Goal: Task Accomplishment & Management: Use online tool/utility

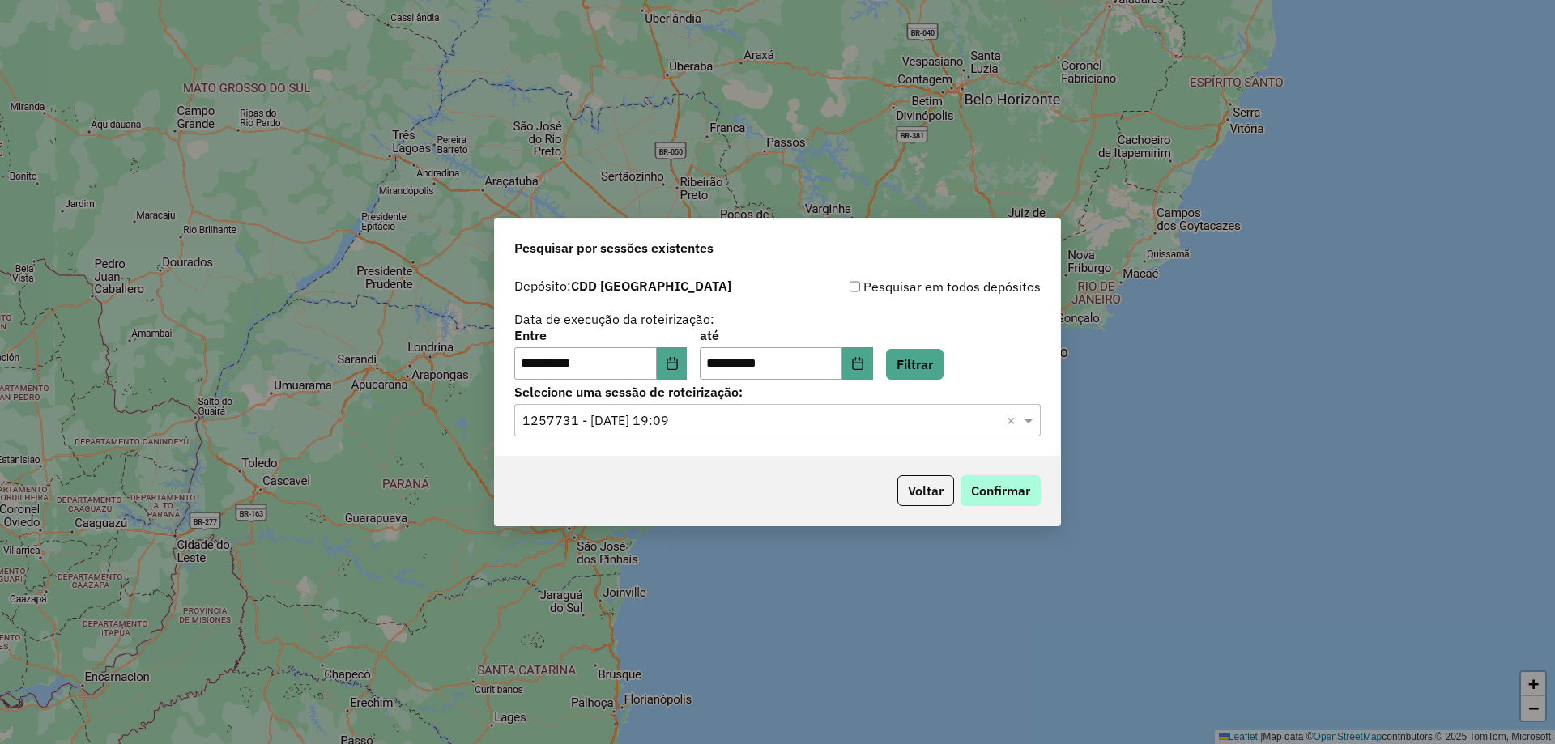
click at [997, 476] on button "Confirmar" at bounding box center [1000, 490] width 80 height 31
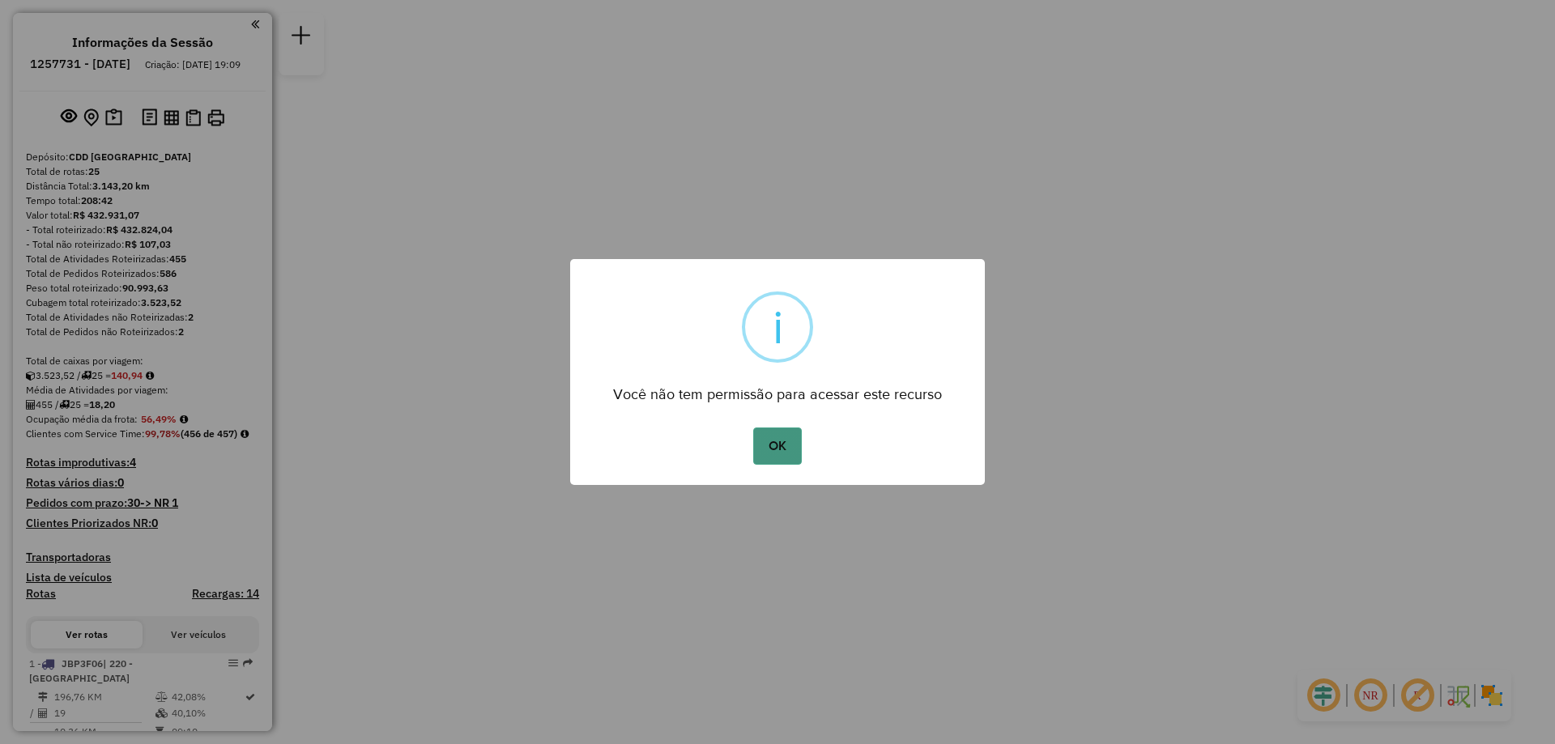
click at [788, 464] on button "OK" at bounding box center [777, 445] width 48 height 37
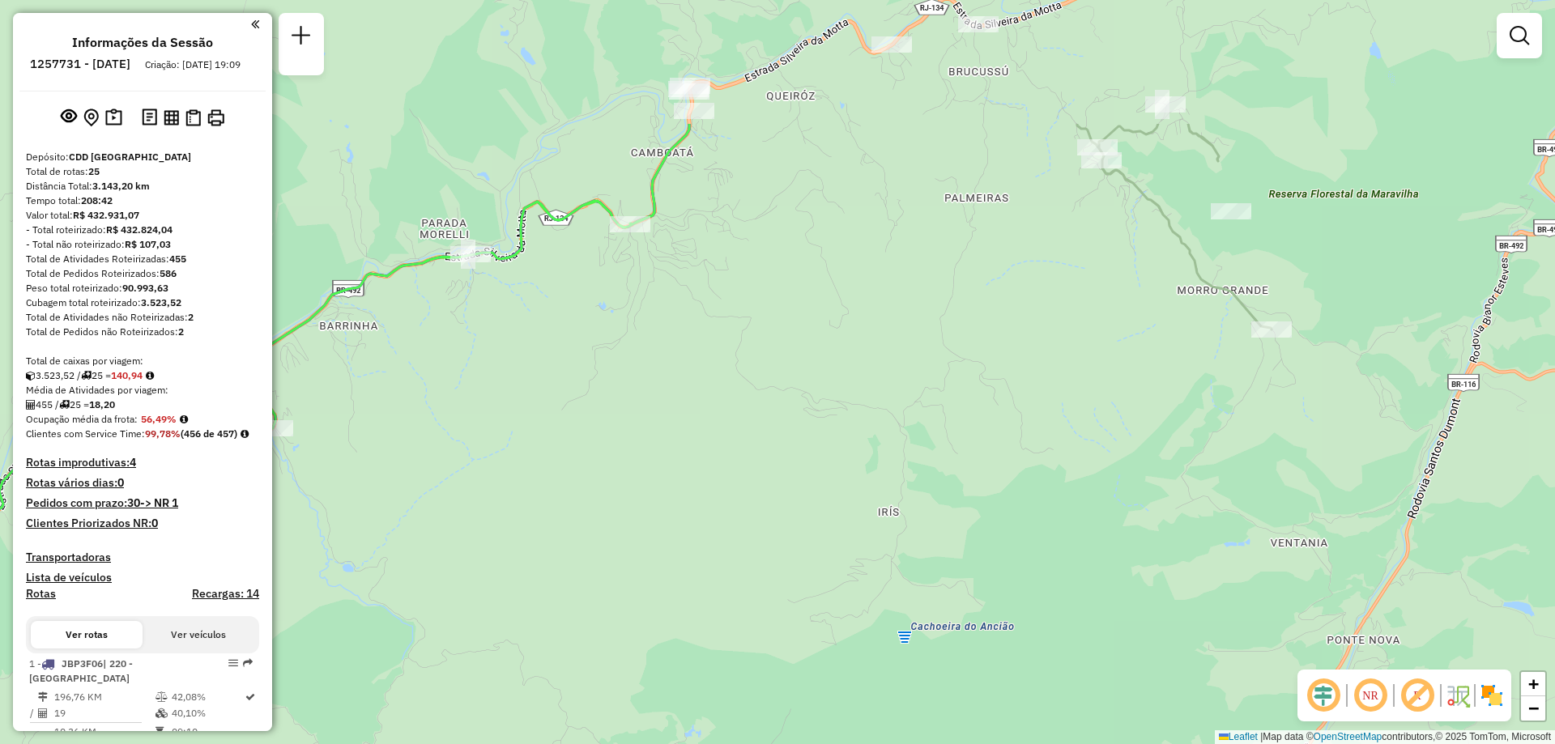
drag, startPoint x: 923, startPoint y: 185, endPoint x: 1001, endPoint y: 417, distance: 244.3
click at [1001, 417] on div "Janela de atendimento Grade de atendimento Capacidade Transportadoras Veículos …" at bounding box center [777, 372] width 1555 height 744
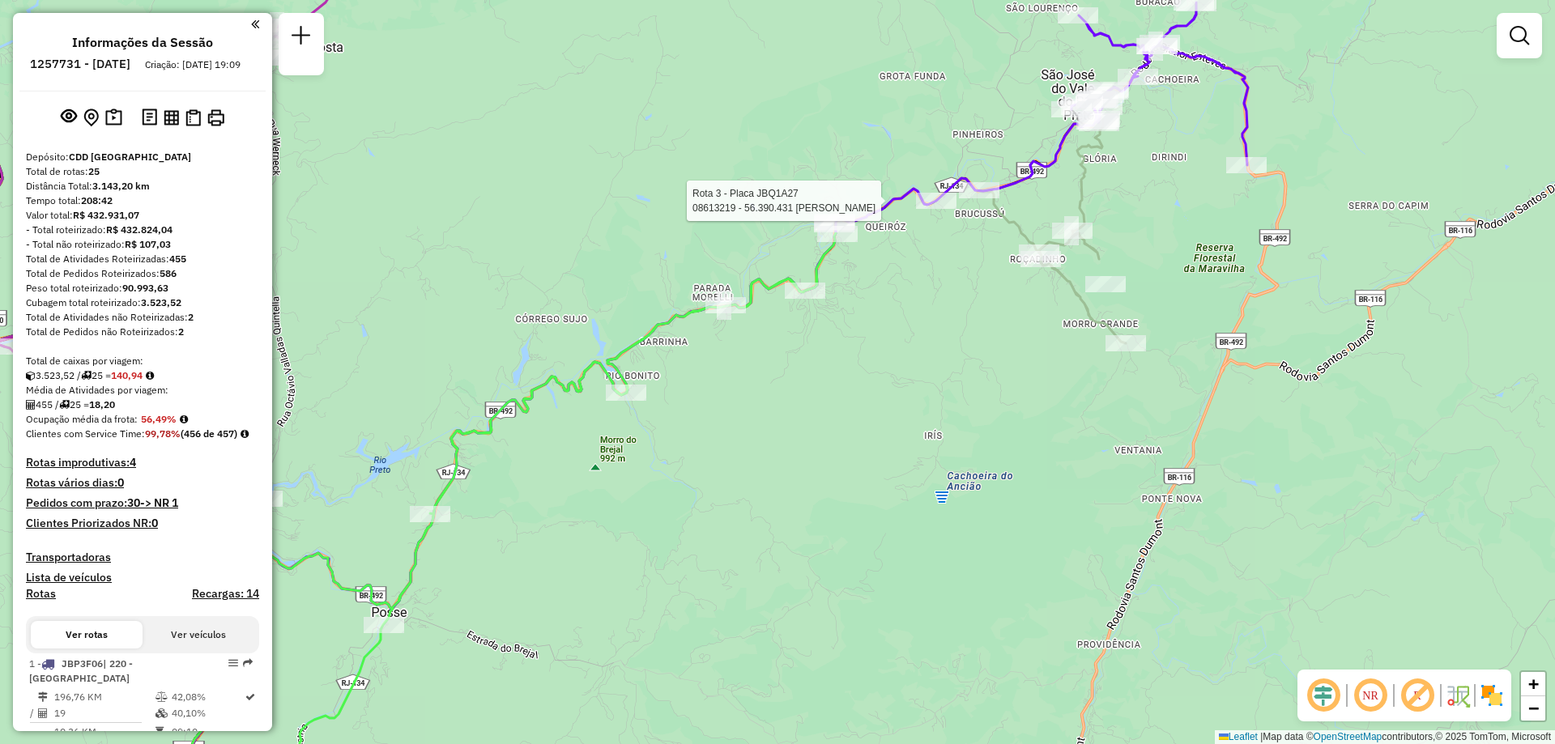
click at [939, 209] on div at bounding box center [936, 201] width 40 height 16
select select "**********"
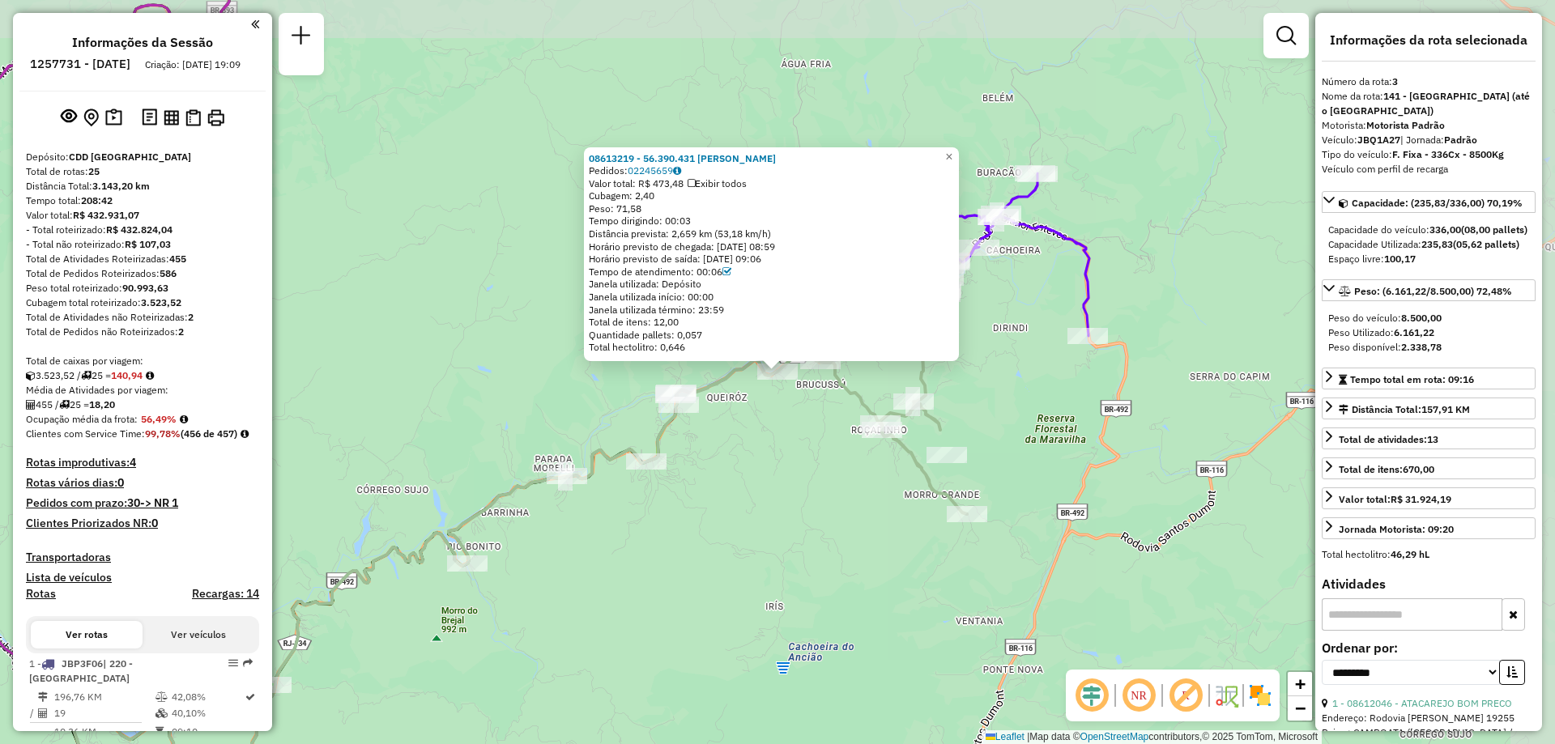
scroll to position [836, 0]
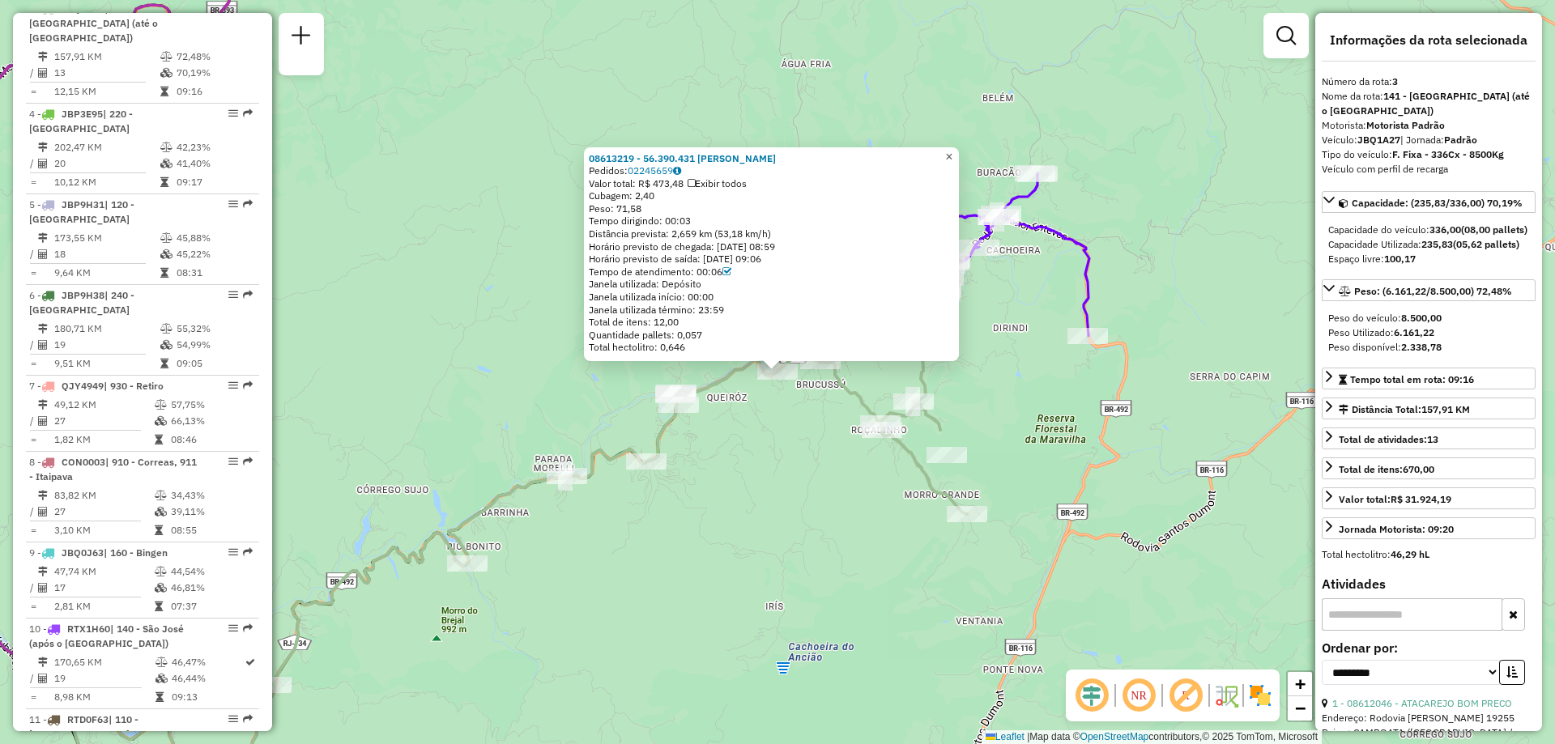
click at [952, 151] on span "×" at bounding box center [948, 157] width 7 height 14
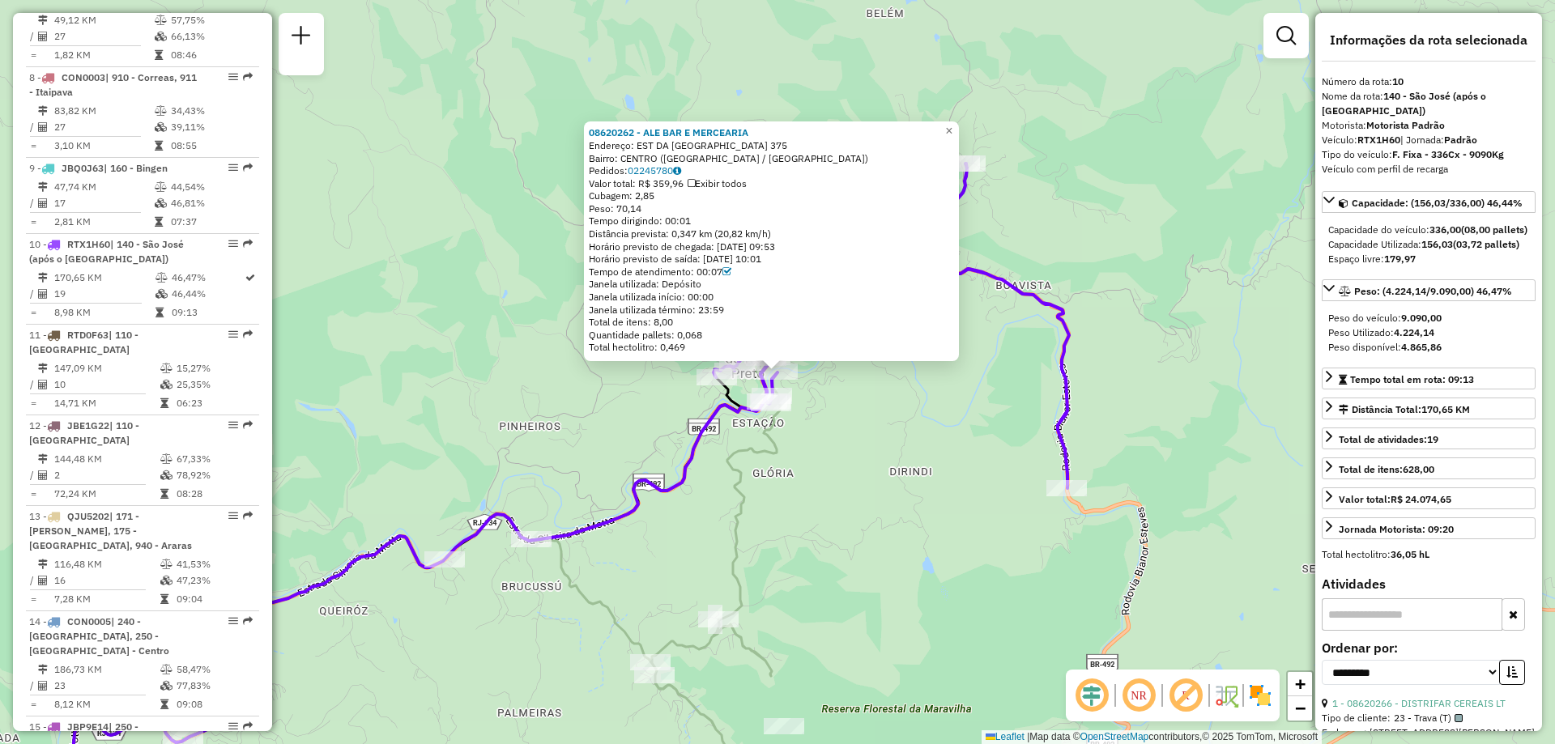
scroll to position [1427, 0]
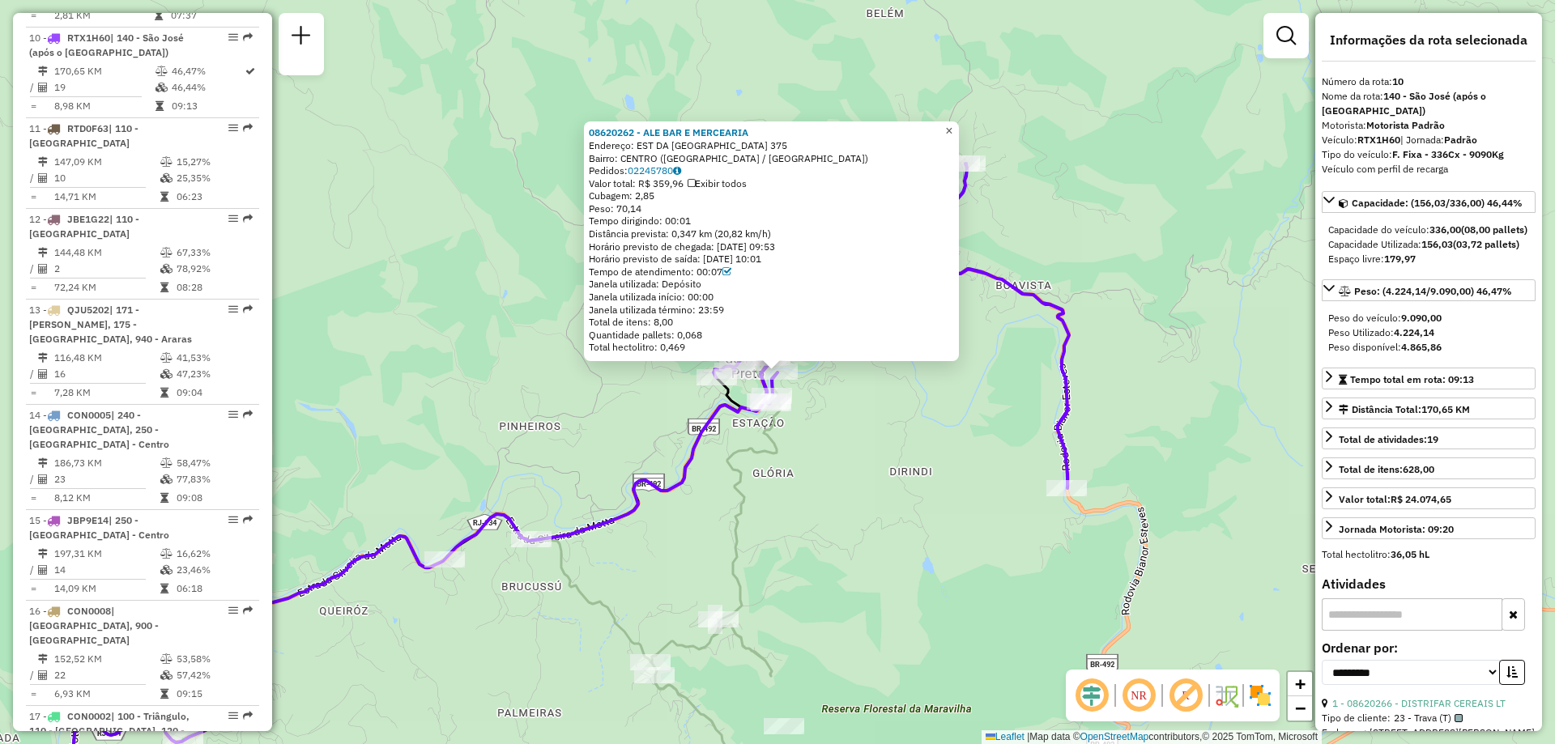
click at [952, 130] on span "×" at bounding box center [948, 131] width 7 height 14
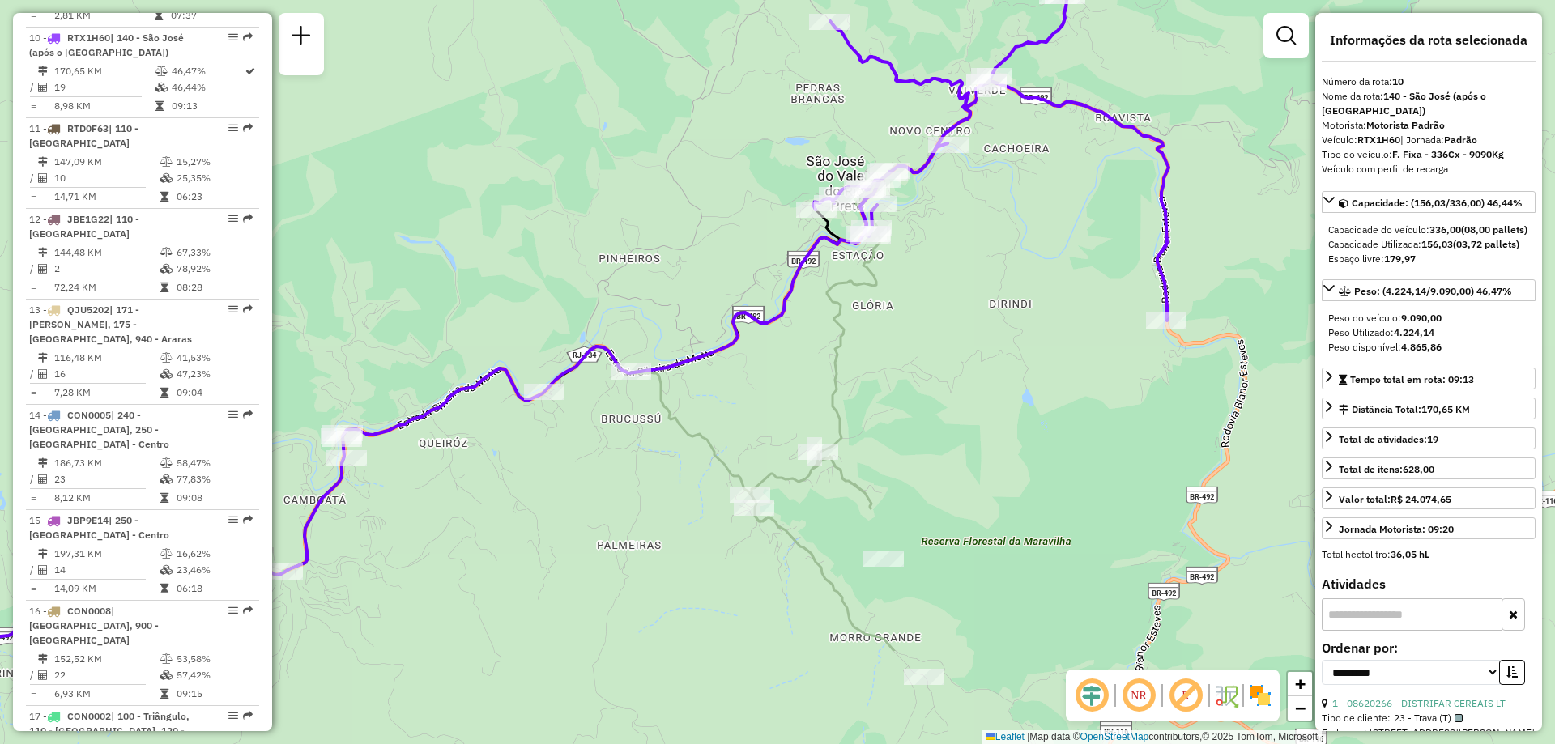
drag, startPoint x: 845, startPoint y: 485, endPoint x: 979, endPoint y: 307, distance: 222.7
click at [979, 307] on div "Janela de atendimento Grade de atendimento Capacidade Transportadoras Veículos …" at bounding box center [777, 372] width 1555 height 744
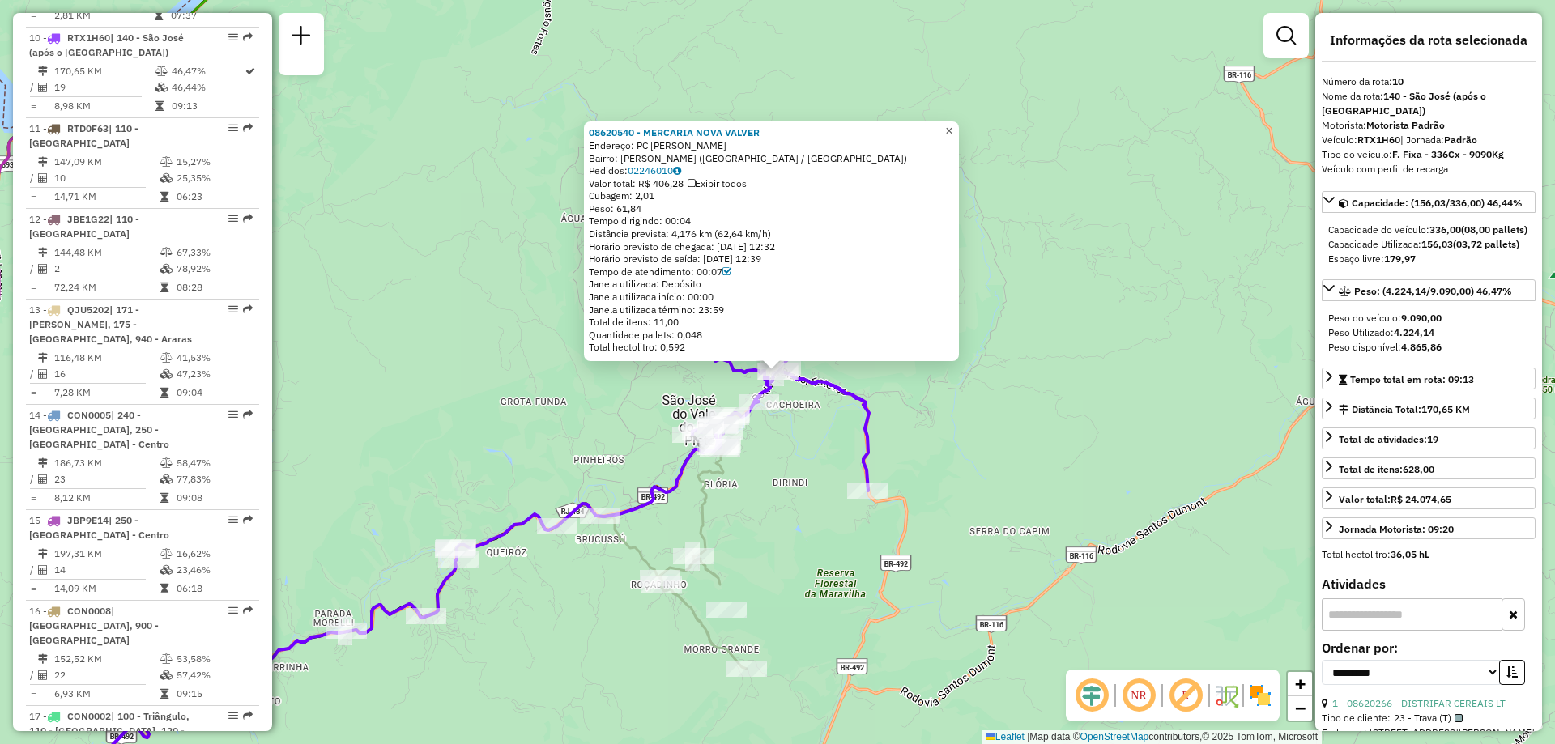
click at [952, 126] on span "×" at bounding box center [948, 131] width 7 height 14
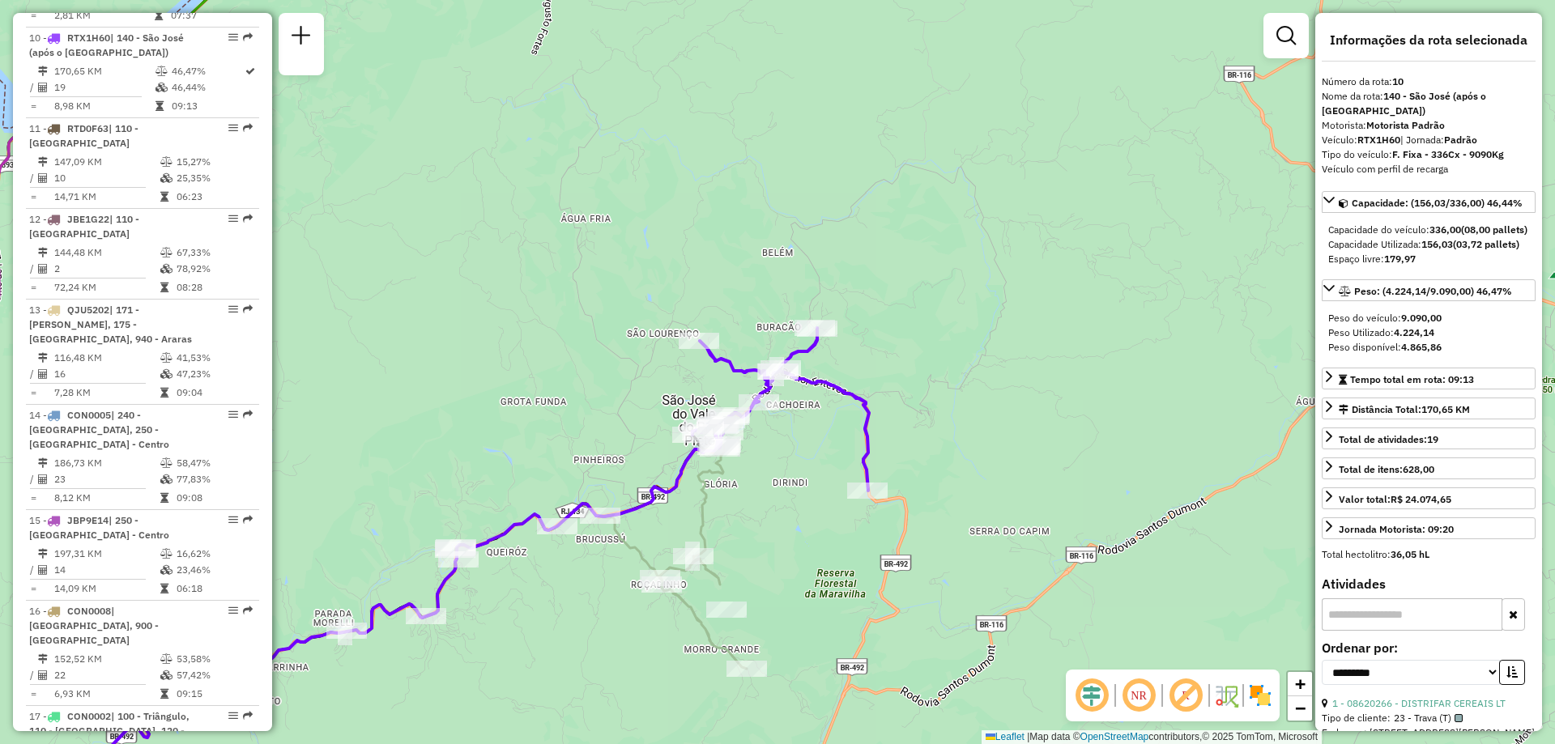
click at [1109, 476] on div "Janela de atendimento Grade de atendimento Capacidade Transportadoras Veículos …" at bounding box center [777, 372] width 1555 height 744
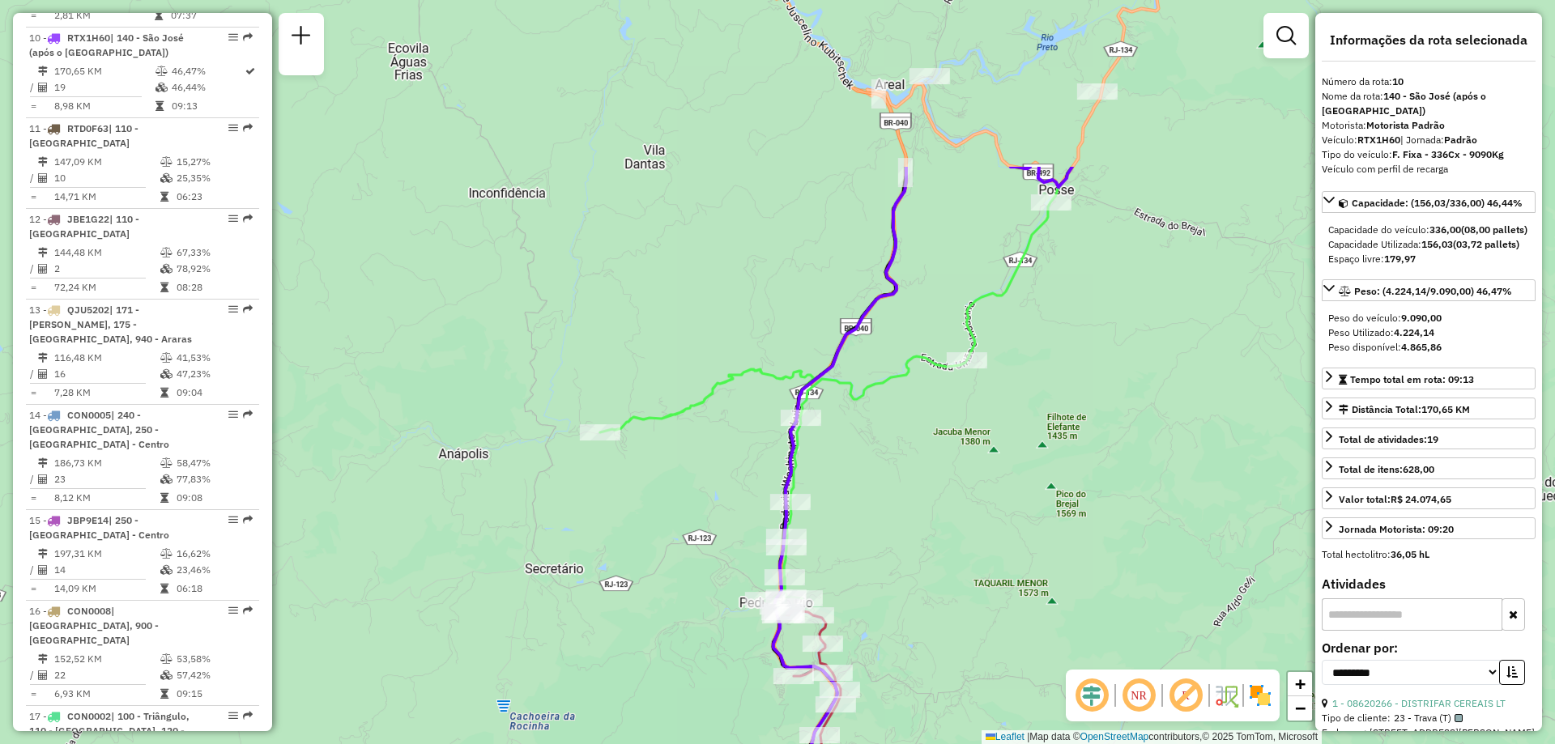
drag, startPoint x: 906, startPoint y: 351, endPoint x: 431, endPoint y: 627, distance: 549.6
click at [432, 627] on div "Janela de atendimento Grade de atendimento Capacidade Transportadoras Veículos …" at bounding box center [777, 372] width 1555 height 744
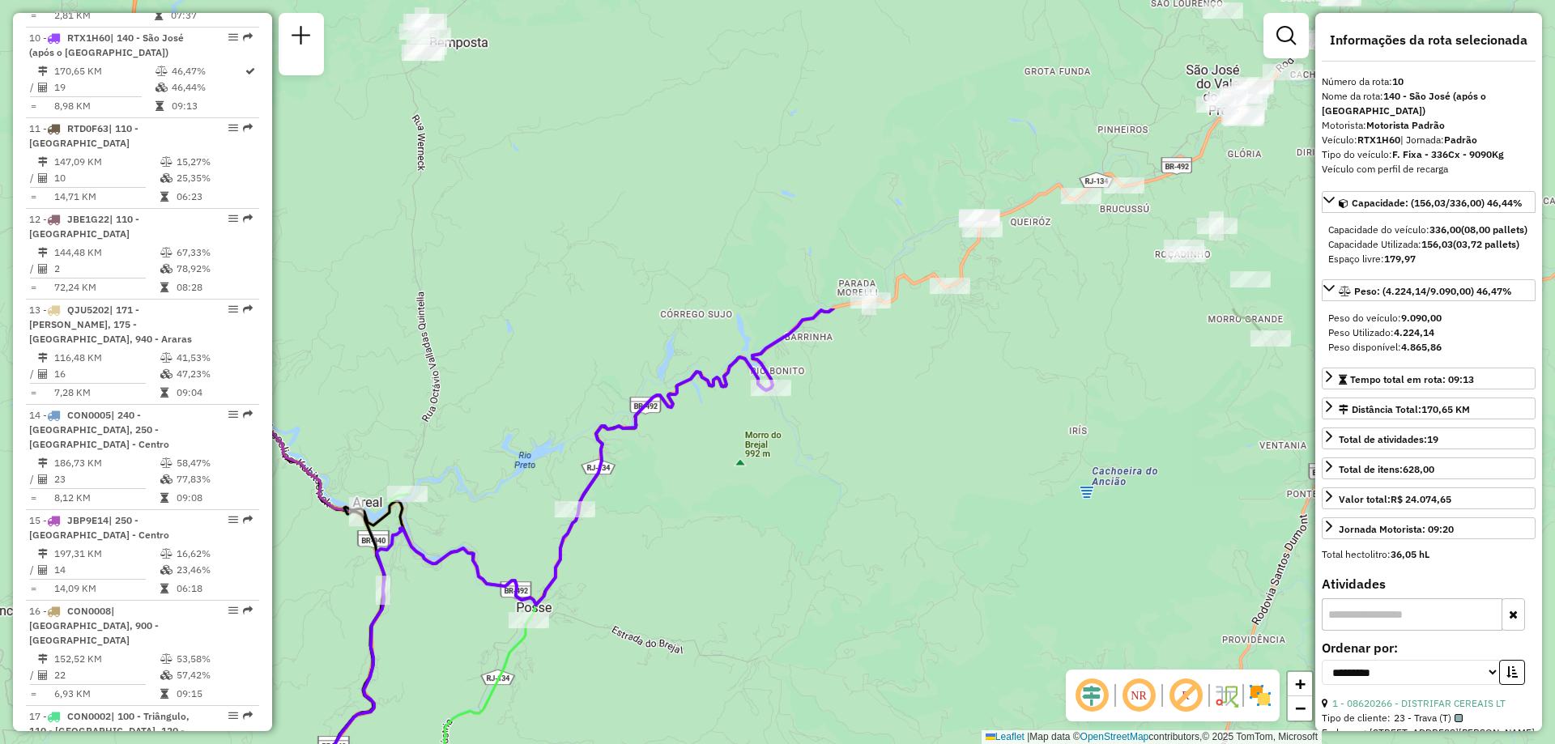
drag, startPoint x: 1213, startPoint y: 158, endPoint x: 762, endPoint y: 526, distance: 582.3
click at [757, 537] on div "Janela de atendimento Grade de atendimento Capacidade Transportadoras Veículos …" at bounding box center [777, 372] width 1555 height 744
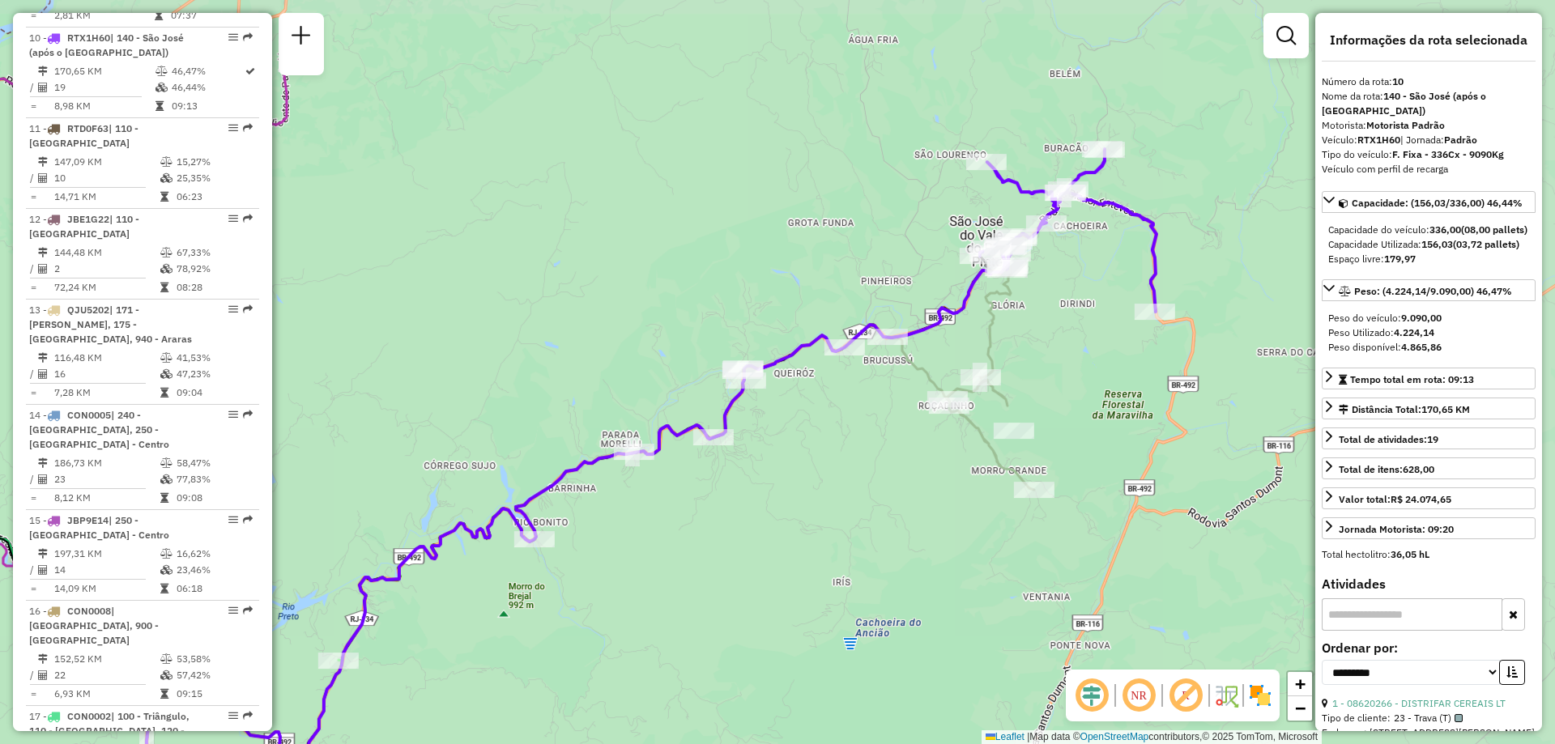
drag, startPoint x: 1125, startPoint y: 342, endPoint x: 900, endPoint y: 491, distance: 269.9
click at [900, 491] on div "Janela de atendimento Grade de atendimento Capacidade Transportadoras Veículos …" at bounding box center [777, 372] width 1555 height 744
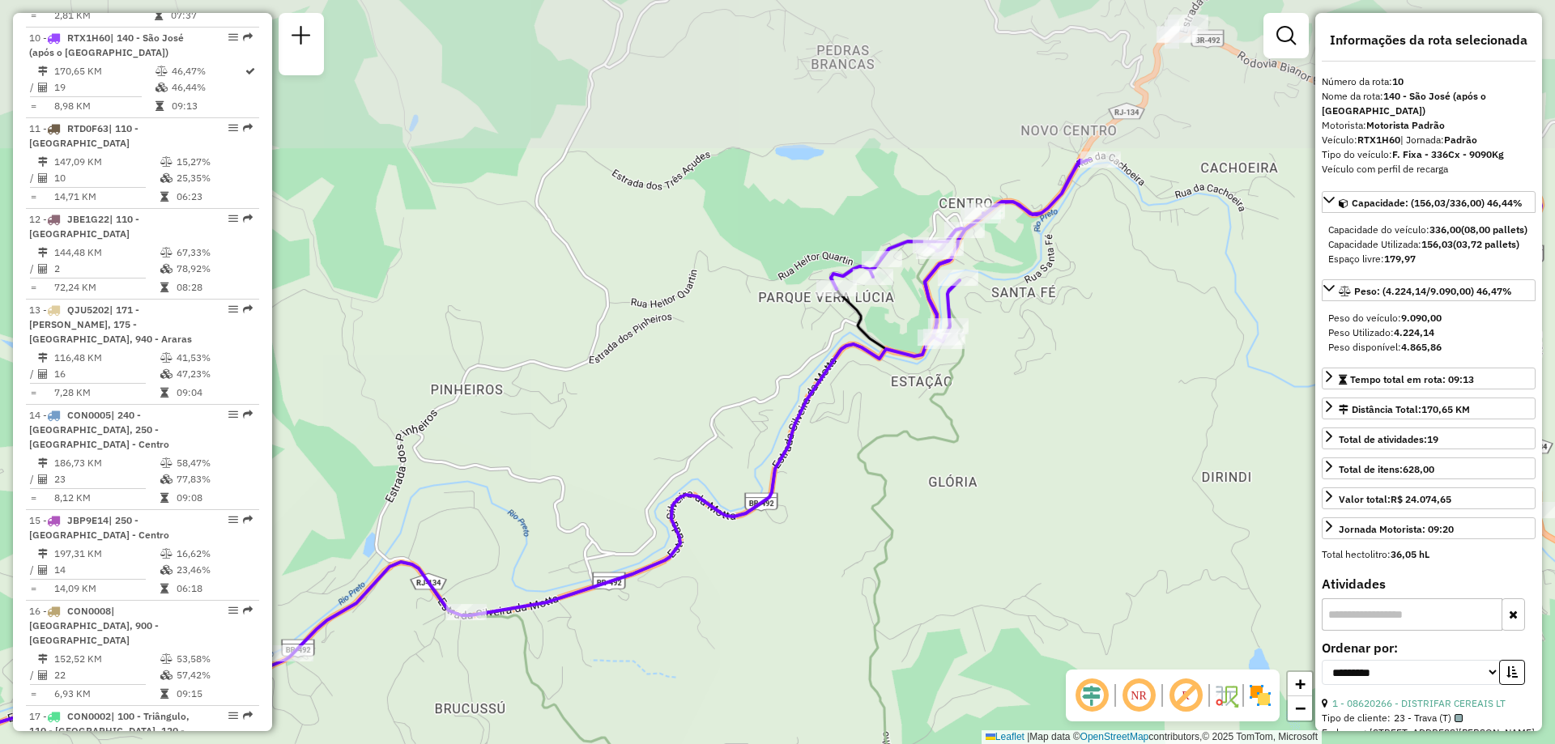
drag, startPoint x: 1070, startPoint y: 237, endPoint x: 961, endPoint y: 469, distance: 256.1
click at [961, 469] on div "Janela de atendimento Grade de atendimento Capacidade Transportadoras Veículos …" at bounding box center [777, 372] width 1555 height 744
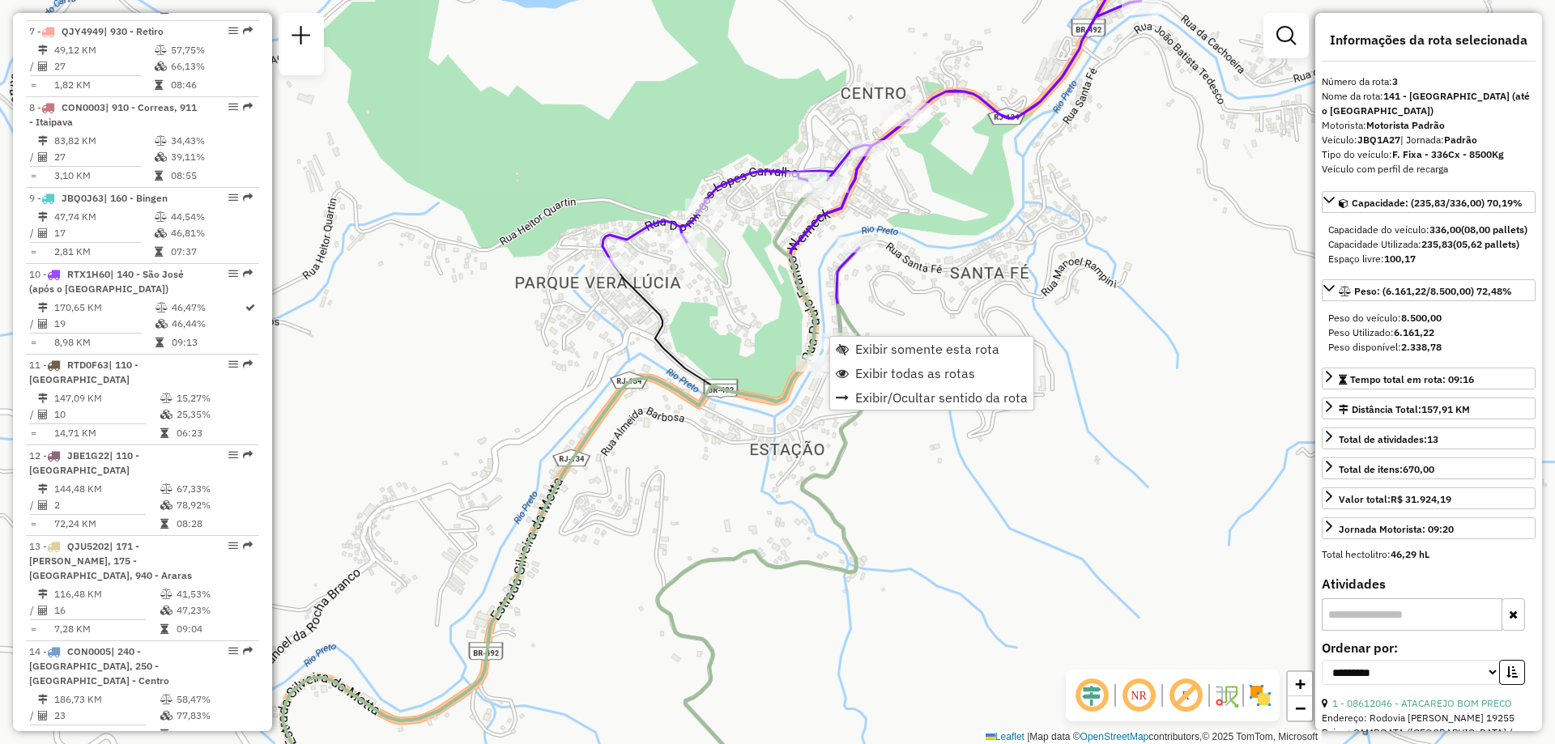
scroll to position [836, 0]
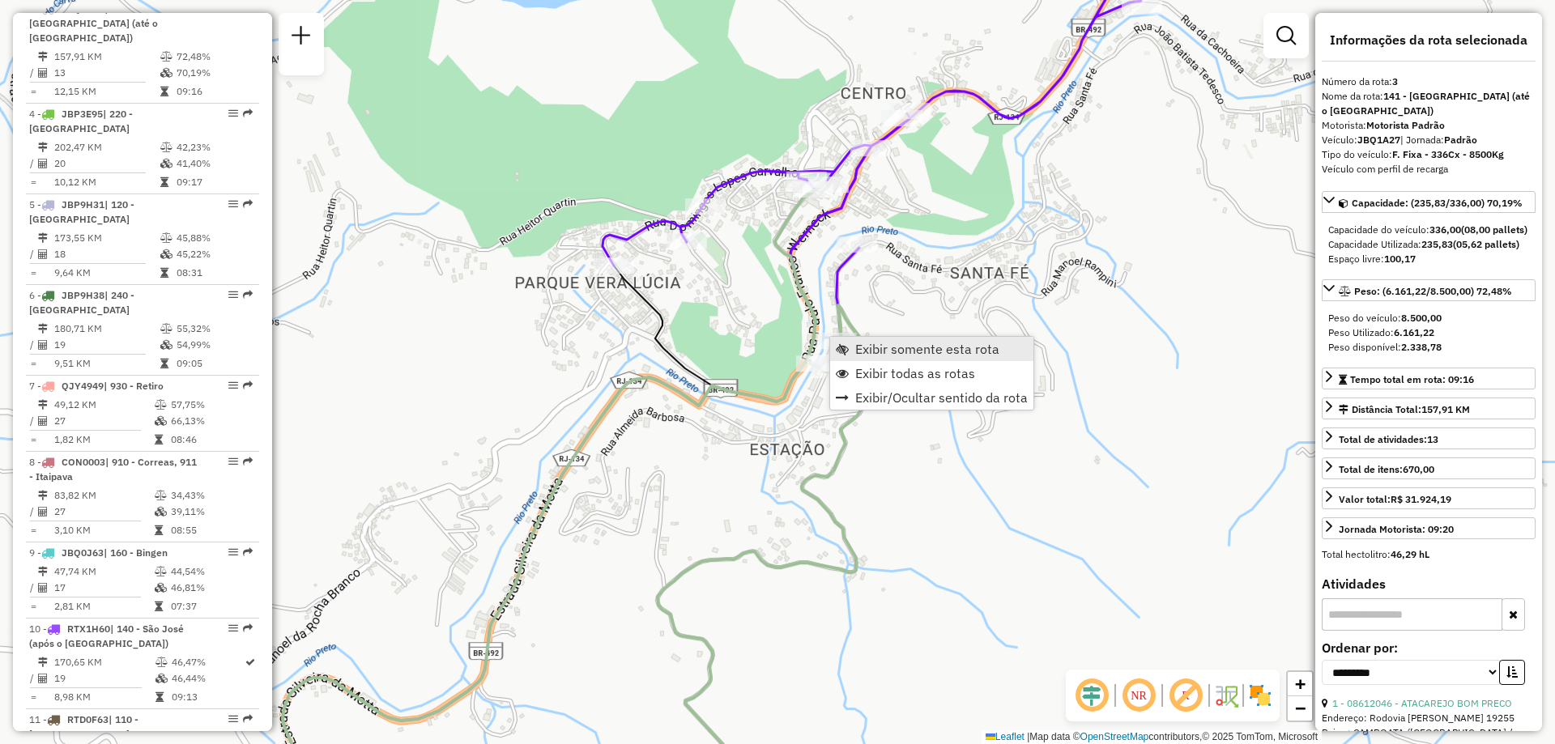
click at [862, 351] on span "Exibir somente esta rota" at bounding box center [927, 348] width 144 height 13
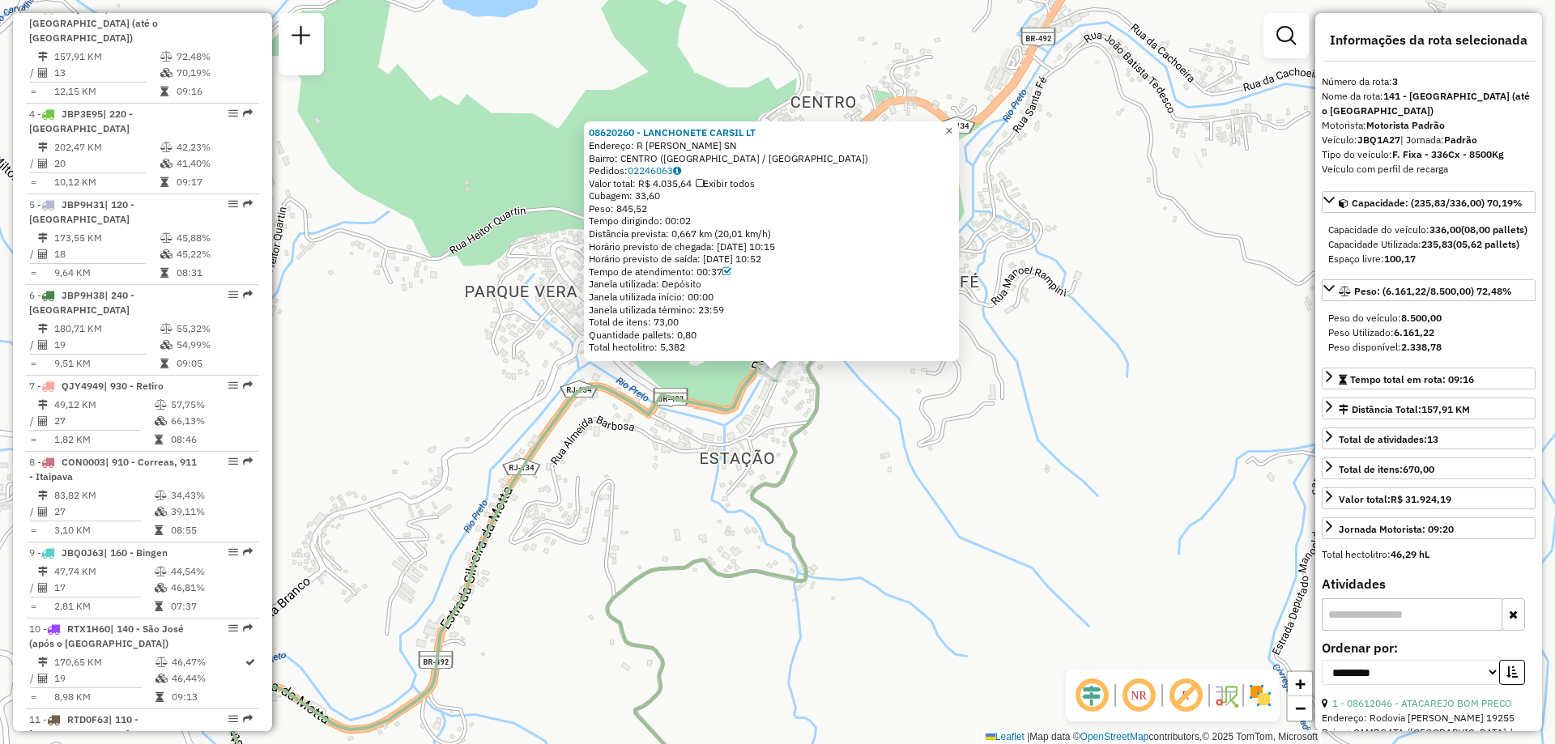
click at [952, 124] on span "×" at bounding box center [948, 131] width 7 height 14
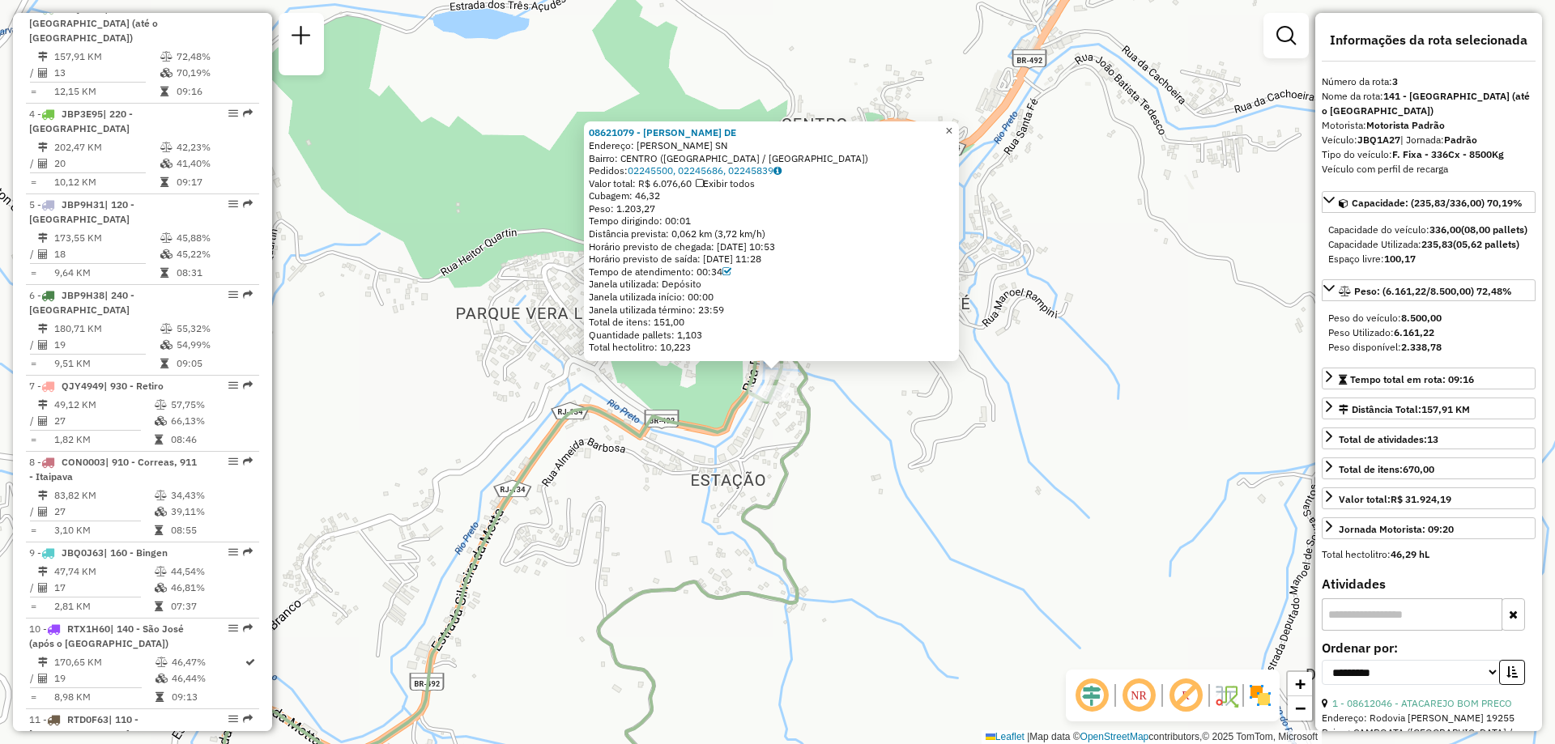
click at [952, 127] on span "×" at bounding box center [948, 131] width 7 height 14
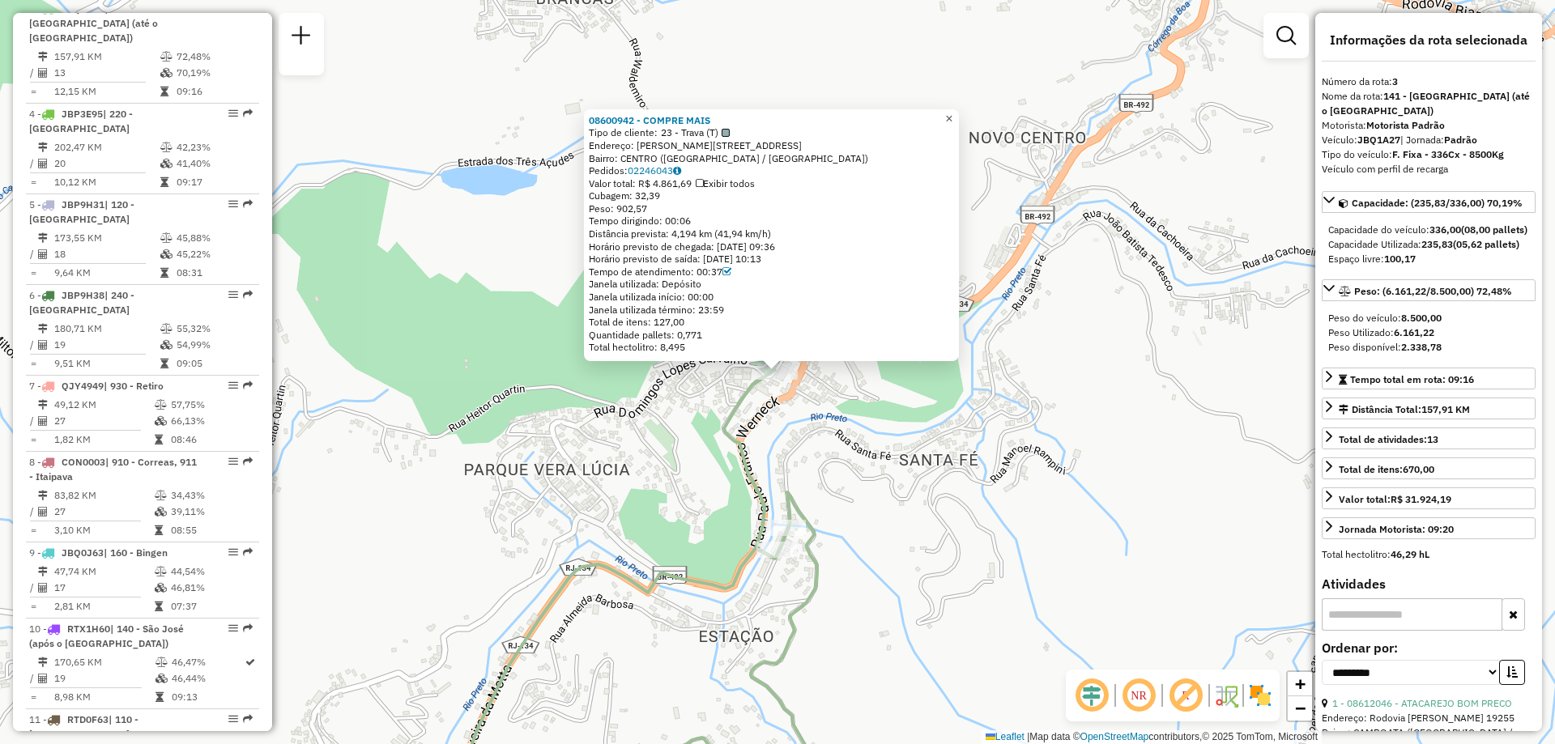
click at [952, 112] on span "×" at bounding box center [948, 119] width 7 height 14
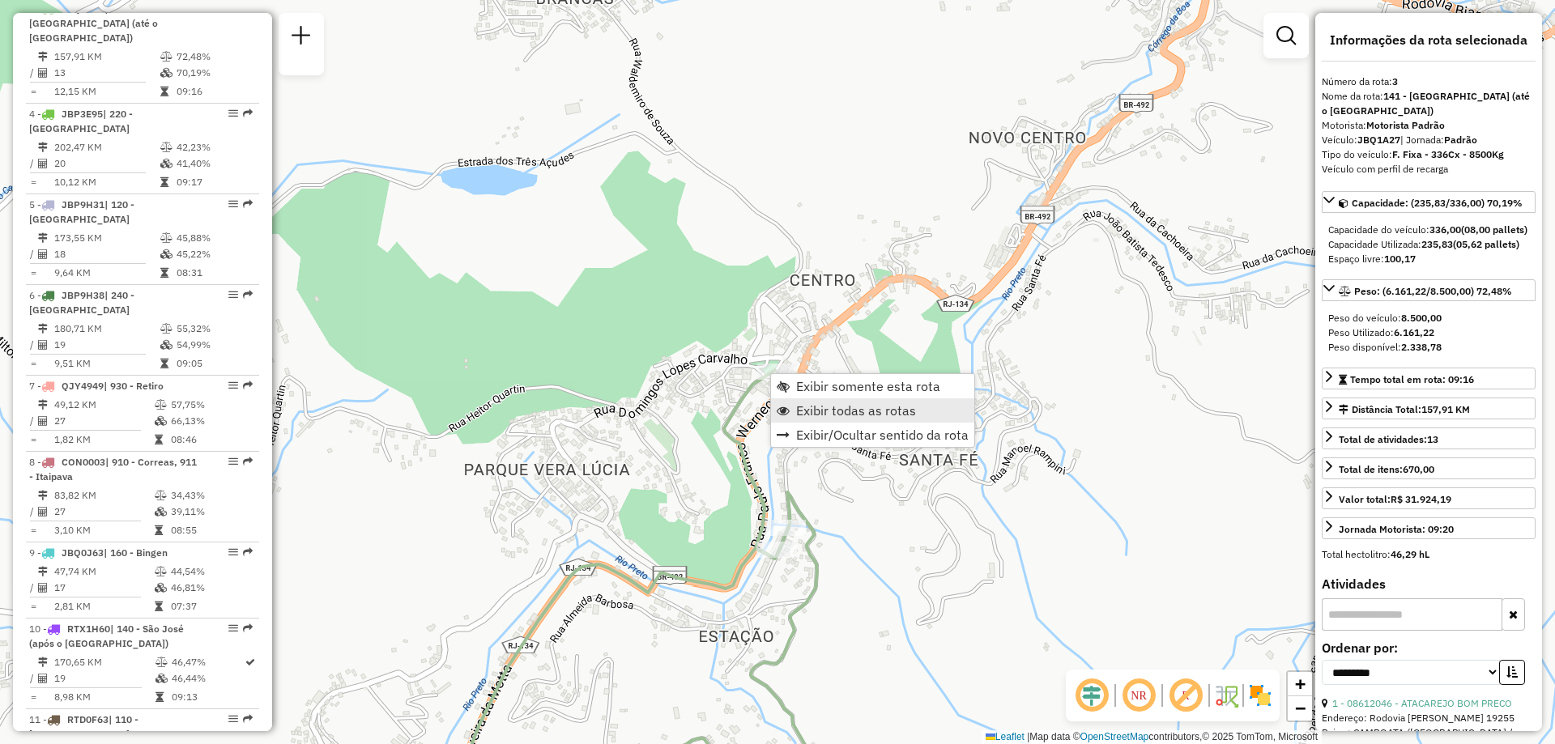
click at [803, 407] on span "Exibir todas as rotas" at bounding box center [856, 410] width 120 height 13
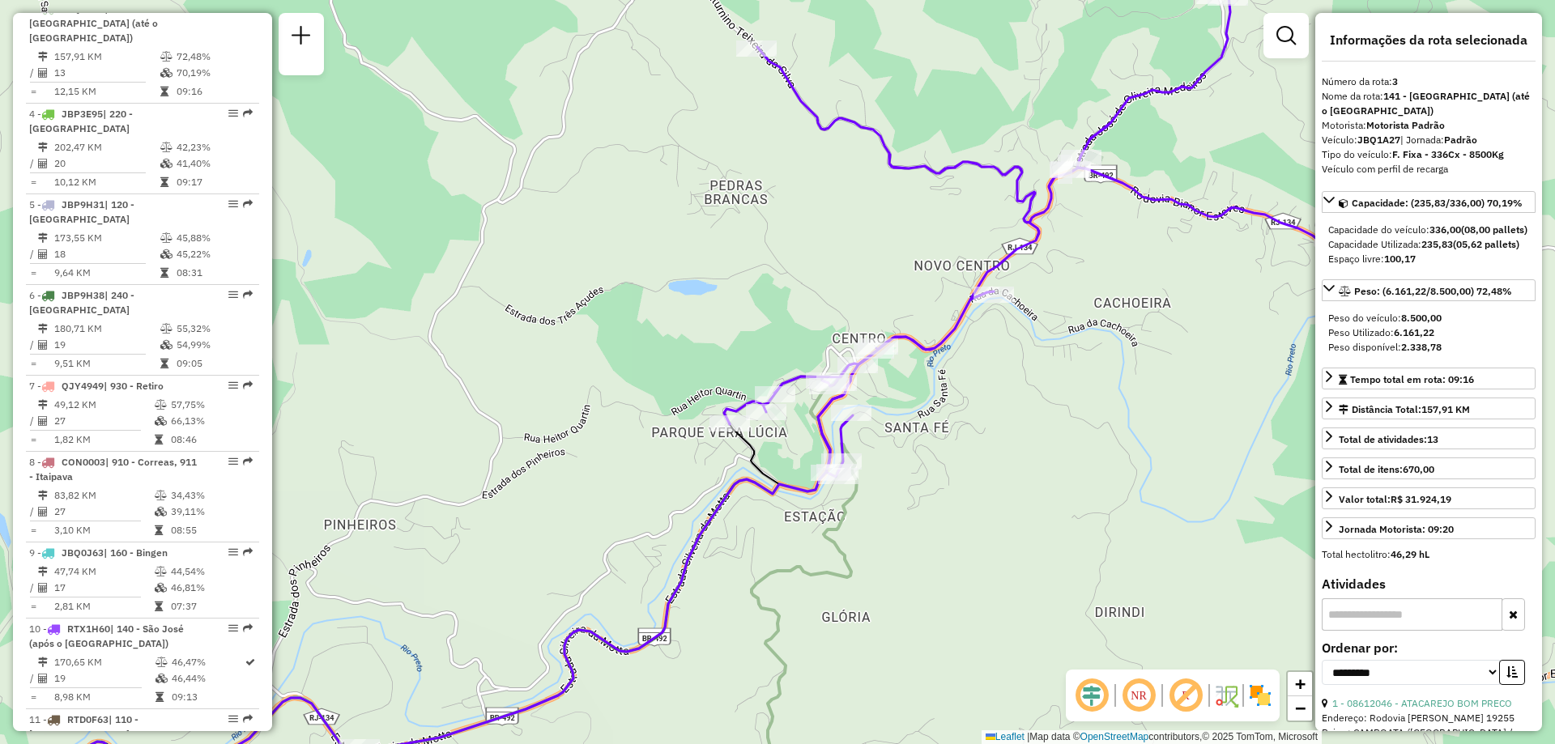
drag, startPoint x: 1053, startPoint y: 391, endPoint x: 1018, endPoint y: 369, distance: 41.8
click at [1018, 369] on div "Janela de atendimento Grade de atendimento Capacidade Transportadoras Veículos …" at bounding box center [777, 372] width 1555 height 744
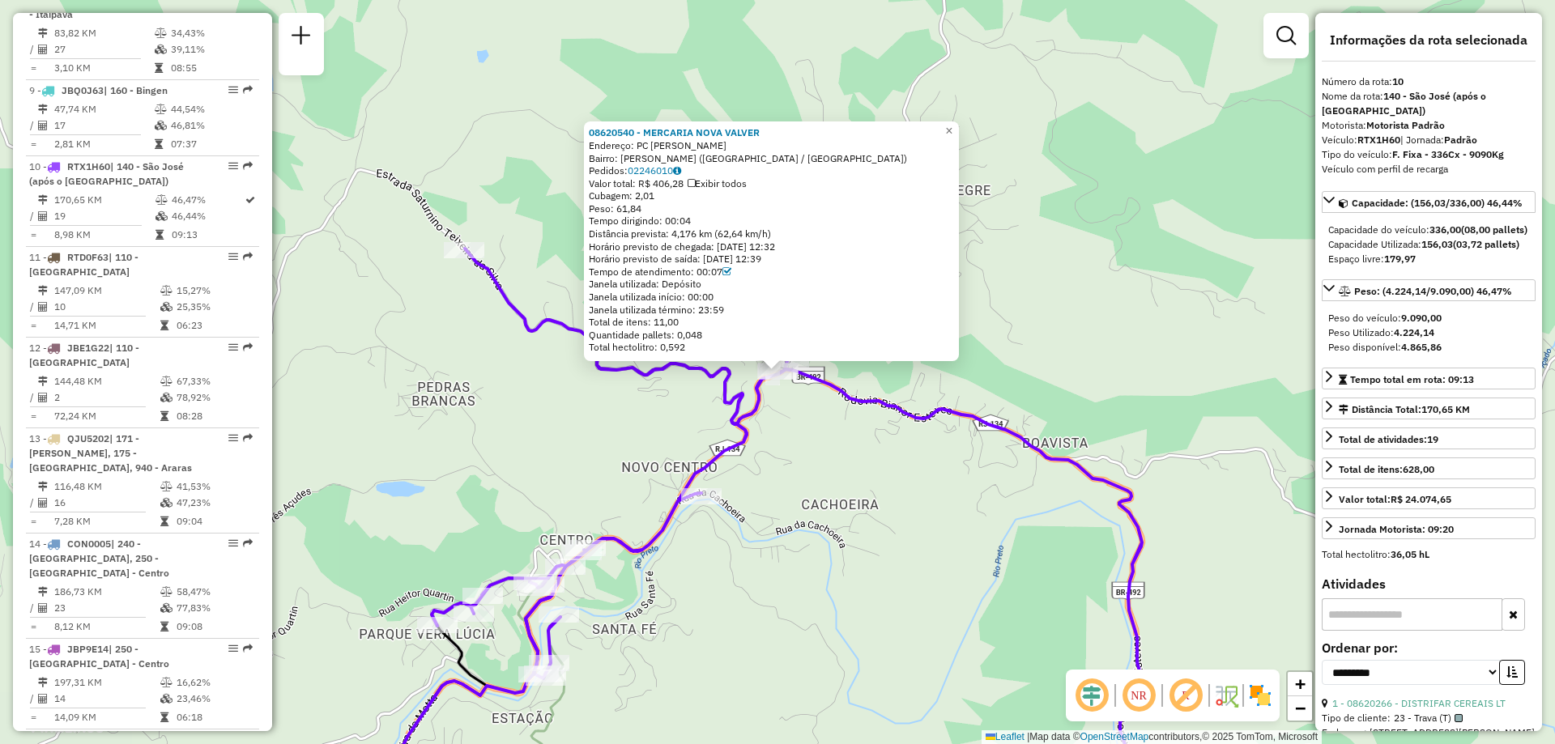
scroll to position [1427, 0]
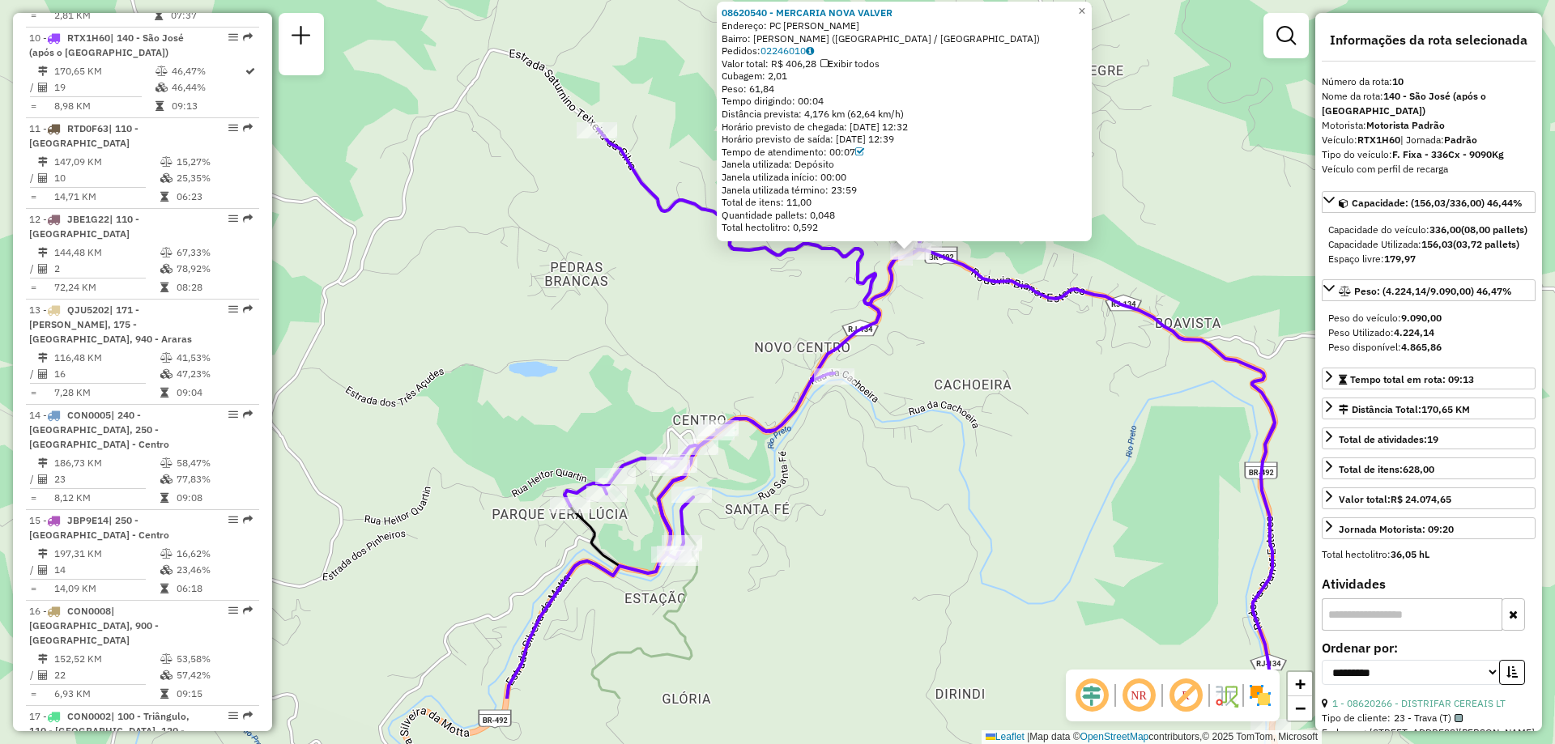
drag, startPoint x: 747, startPoint y: 654, endPoint x: 882, endPoint y: 532, distance: 182.3
click at [882, 532] on div "08620540 - MERCARIA NOVA VALVER Endereço: PC [PERSON_NAME] SN Bairro: [PERSON_N…" at bounding box center [777, 372] width 1555 height 744
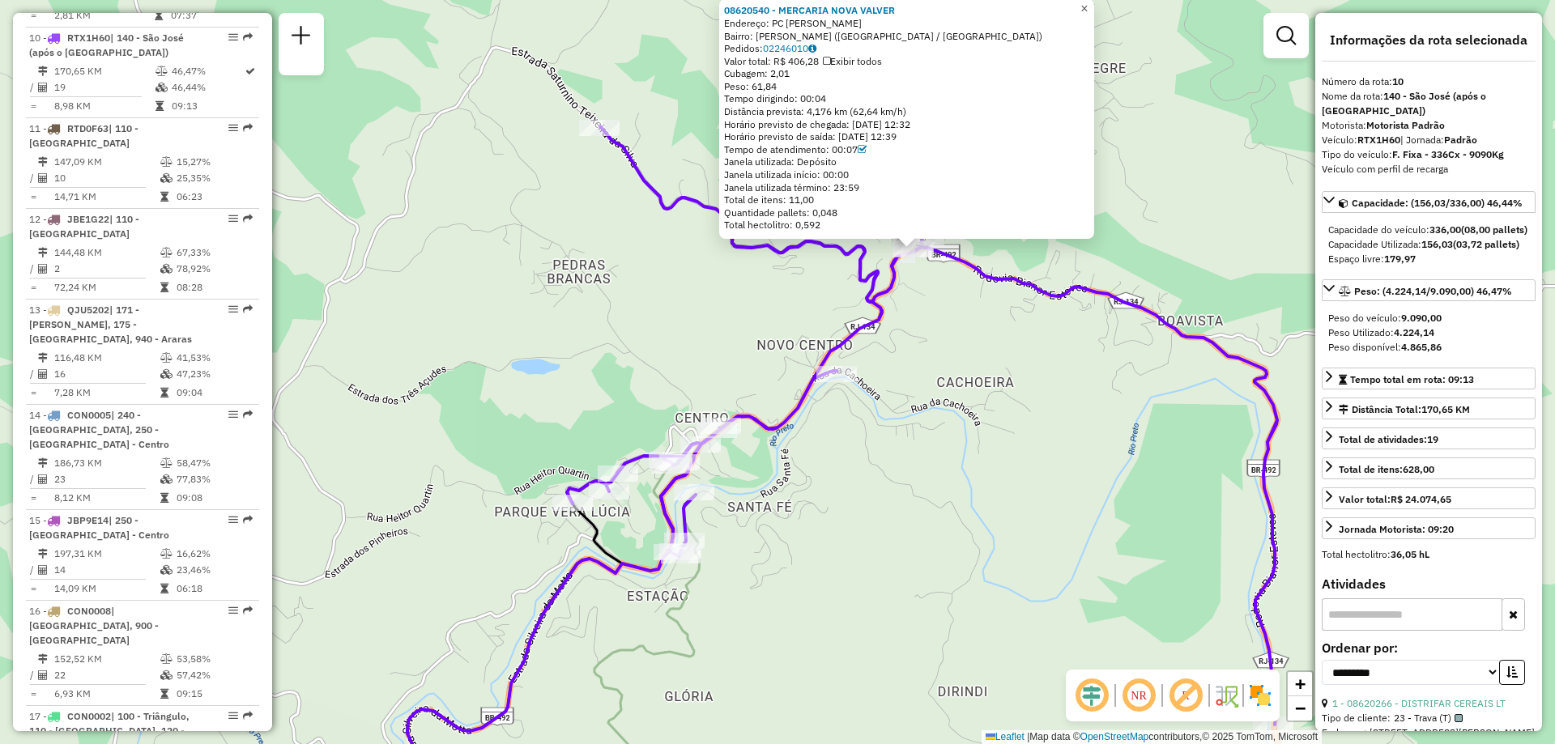
click at [1087, 6] on span "×" at bounding box center [1083, 9] width 7 height 14
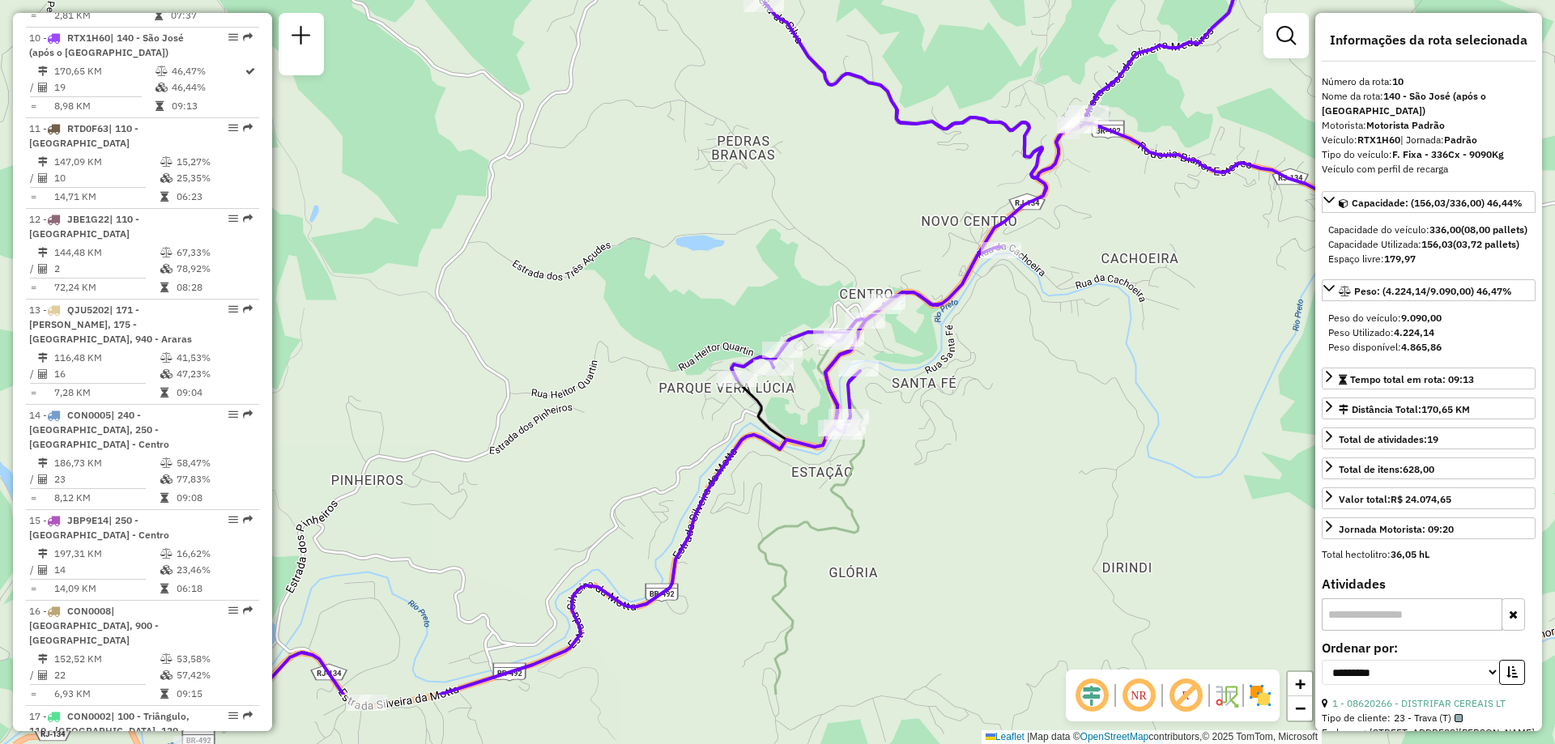
drag, startPoint x: 892, startPoint y: 500, endPoint x: 1068, endPoint y: 357, distance: 226.2
click at [1068, 357] on div "Janela de atendimento Grade de atendimento Capacidade Transportadoras Veículos …" at bounding box center [777, 372] width 1555 height 744
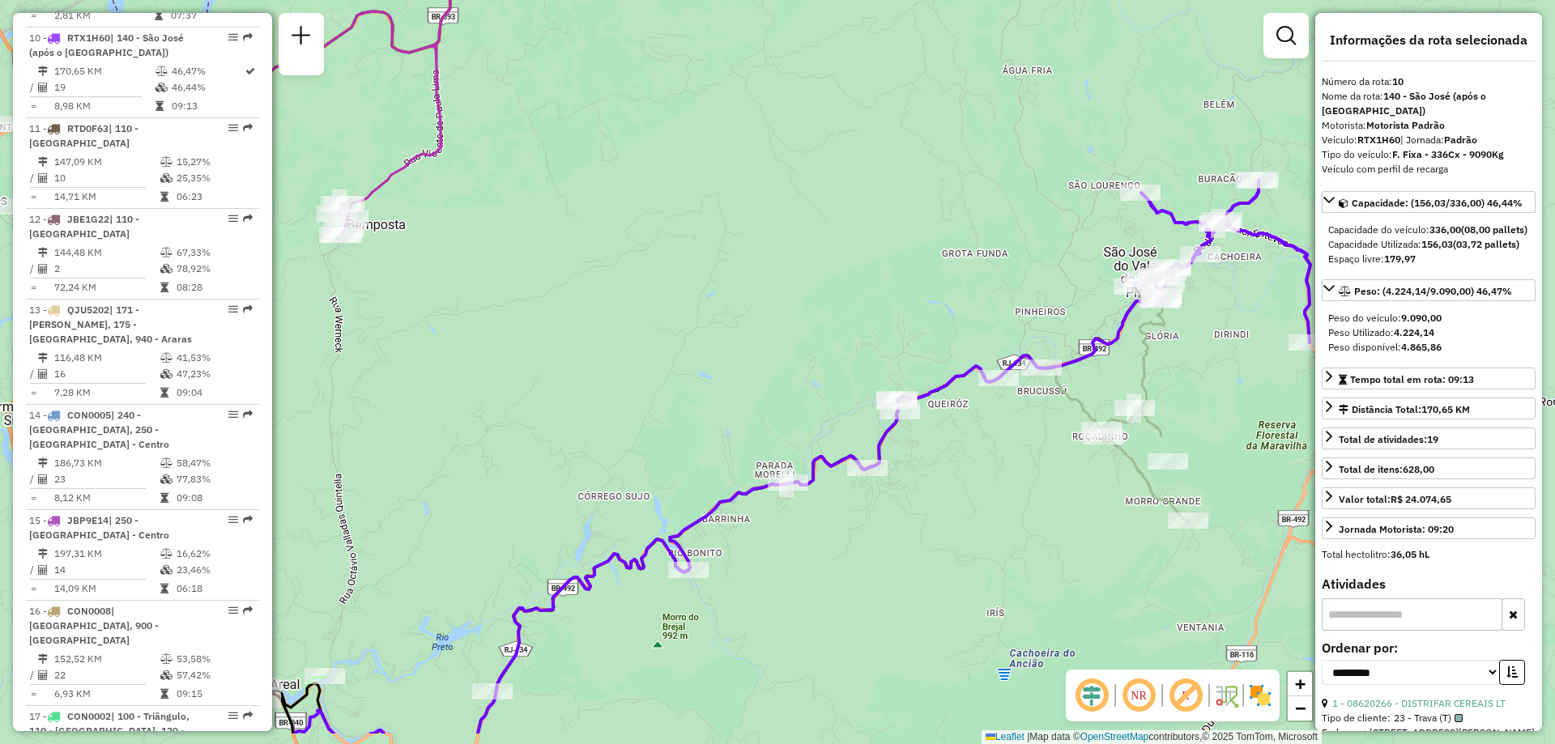
drag, startPoint x: 762, startPoint y: 553, endPoint x: 959, endPoint y: 468, distance: 215.1
click at [959, 468] on div "Janela de atendimento Grade de atendimento Capacidade Transportadoras Veículos …" at bounding box center [777, 372] width 1555 height 744
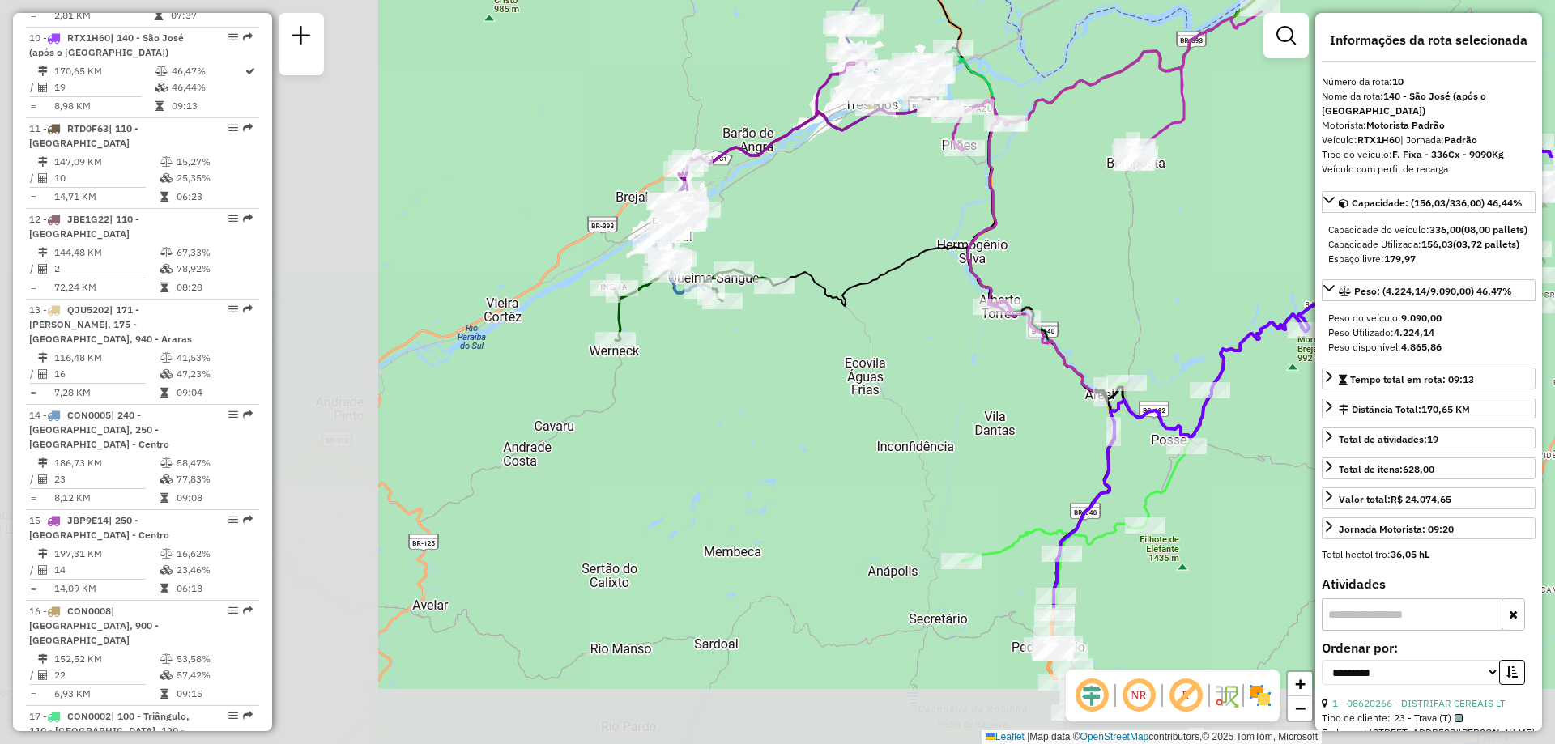
drag, startPoint x: 810, startPoint y: 432, endPoint x: 1302, endPoint y: 215, distance: 538.0
click at [1304, 215] on div "Janela de atendimento Grade de atendimento Capacidade Transportadoras Veículos …" at bounding box center [777, 372] width 1555 height 744
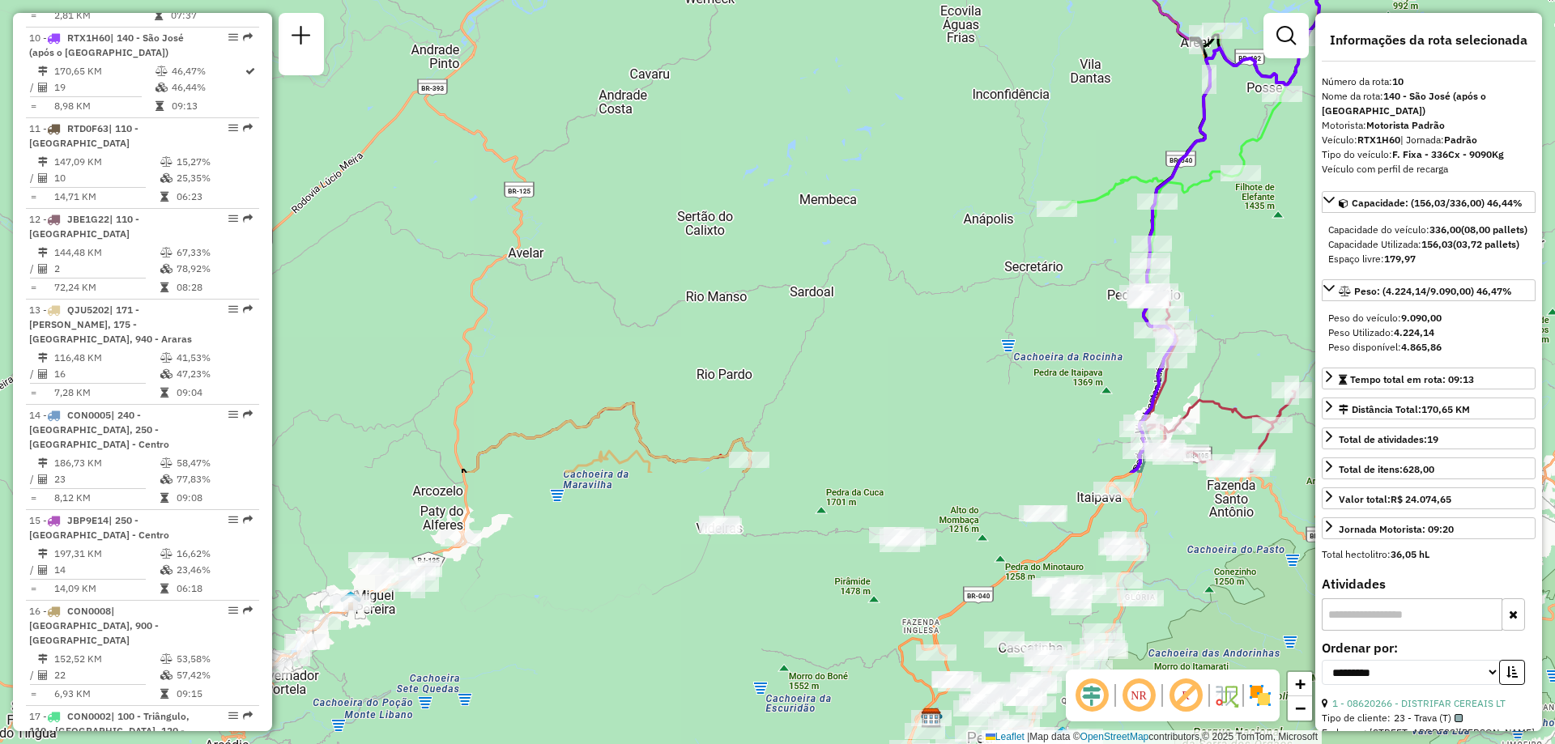
drag, startPoint x: 779, startPoint y: 413, endPoint x: 825, endPoint y: 29, distance: 386.5
click at [825, 29] on div "Janela de atendimento Grade de atendimento Capacidade Transportadoras Veículos …" at bounding box center [777, 372] width 1555 height 744
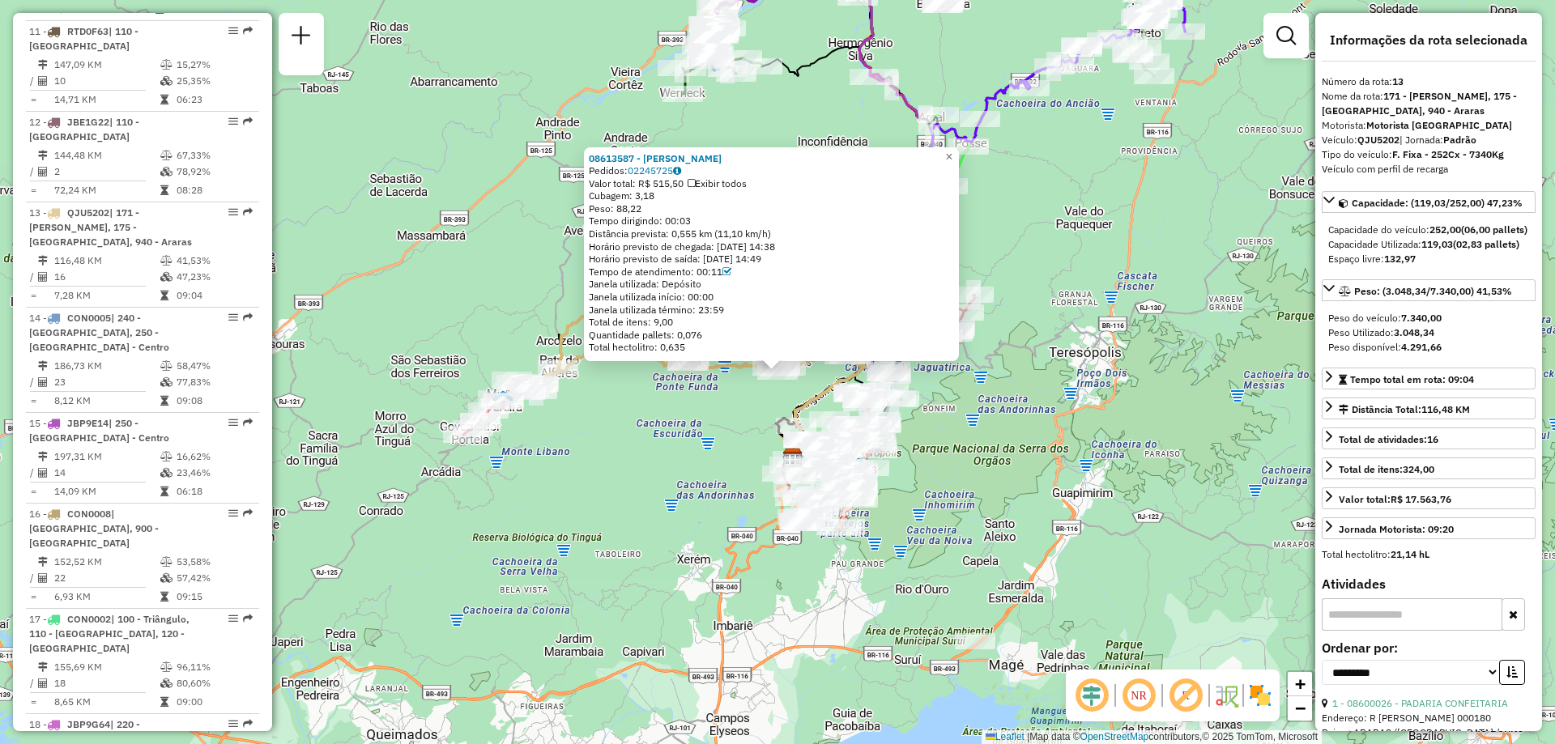
scroll to position [1670, 0]
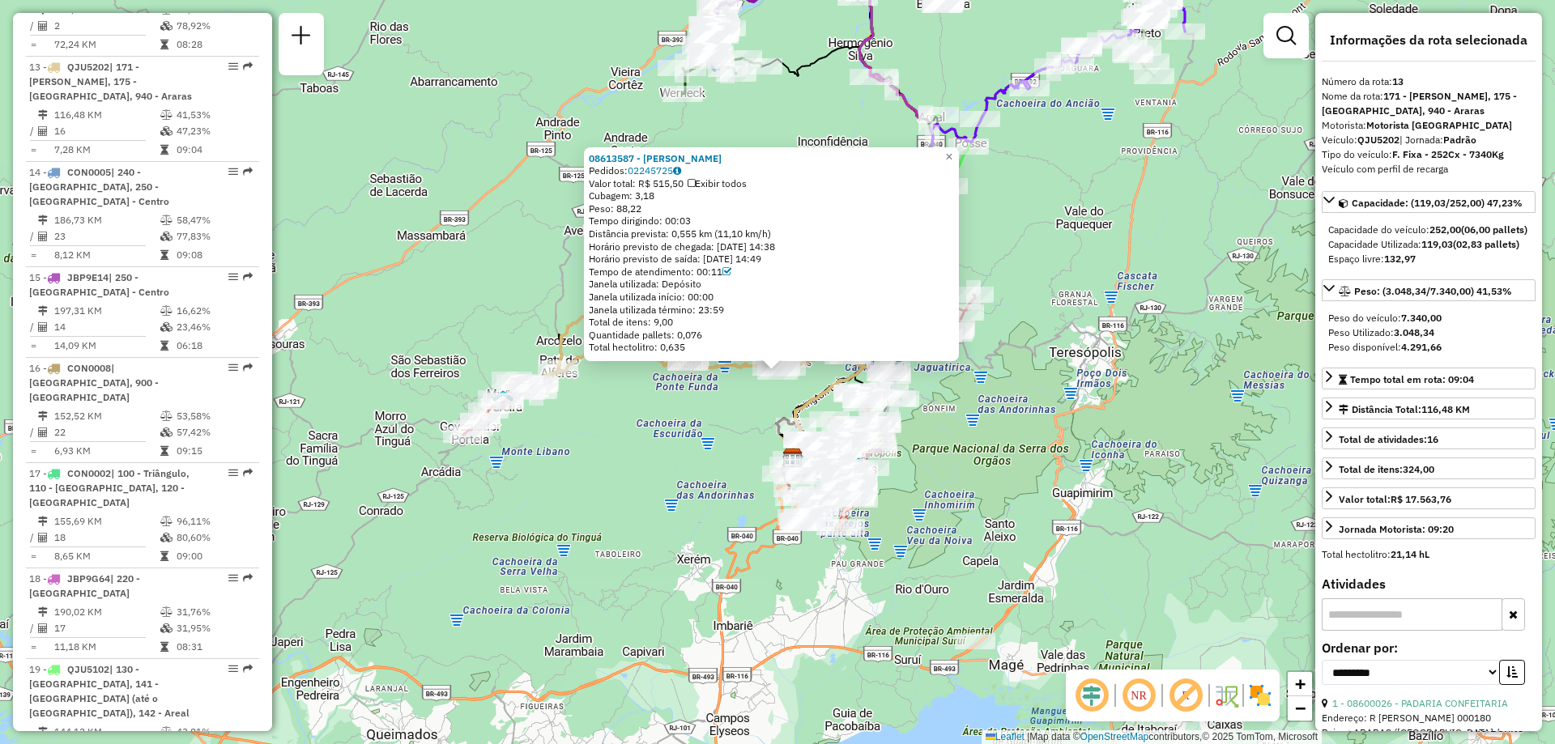
click at [747, 395] on div "08613587 - [PERSON_NAME] Pedidos: 02245725 Valor total: R$ 515,50 Exibir todos …" at bounding box center [777, 372] width 1555 height 744
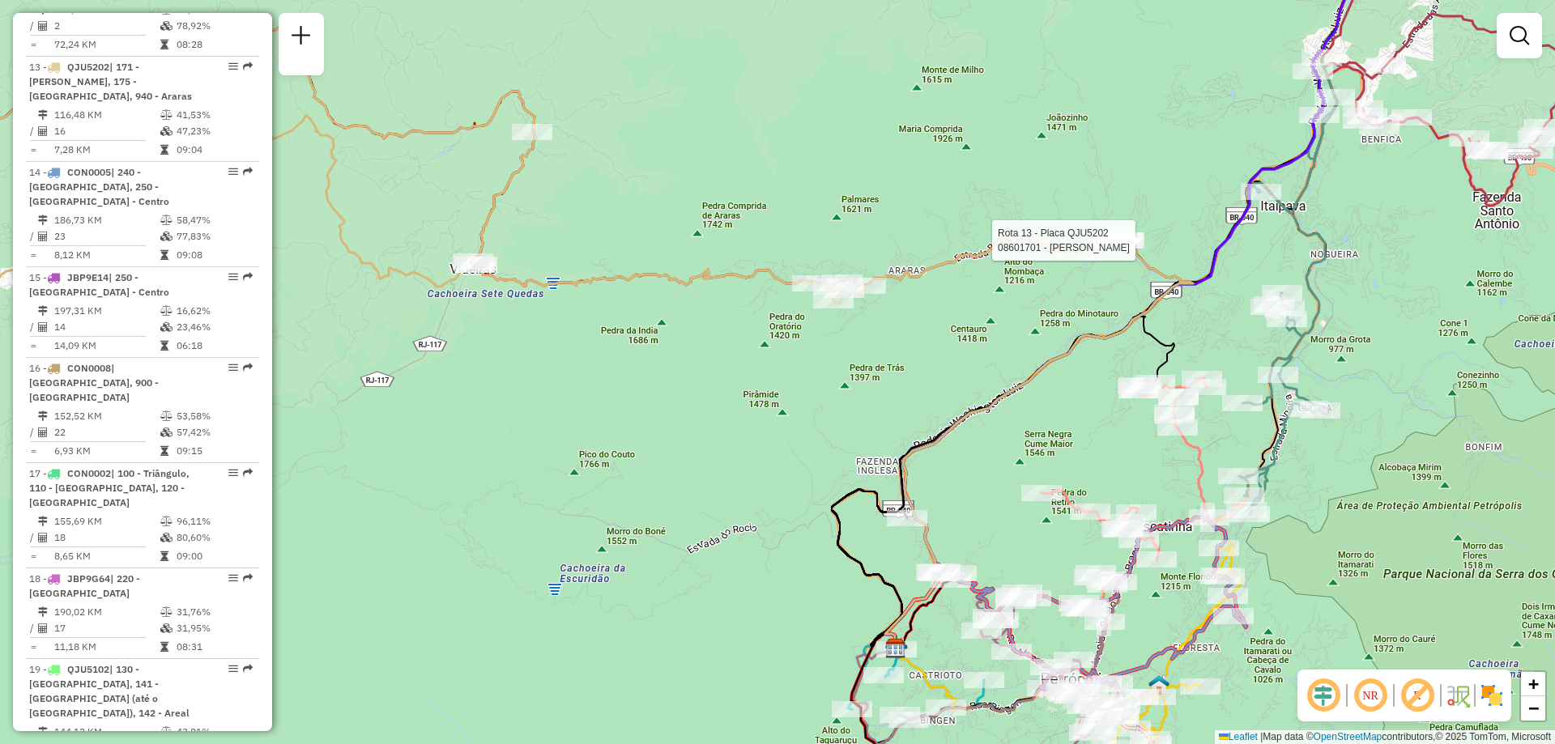
select select "**********"
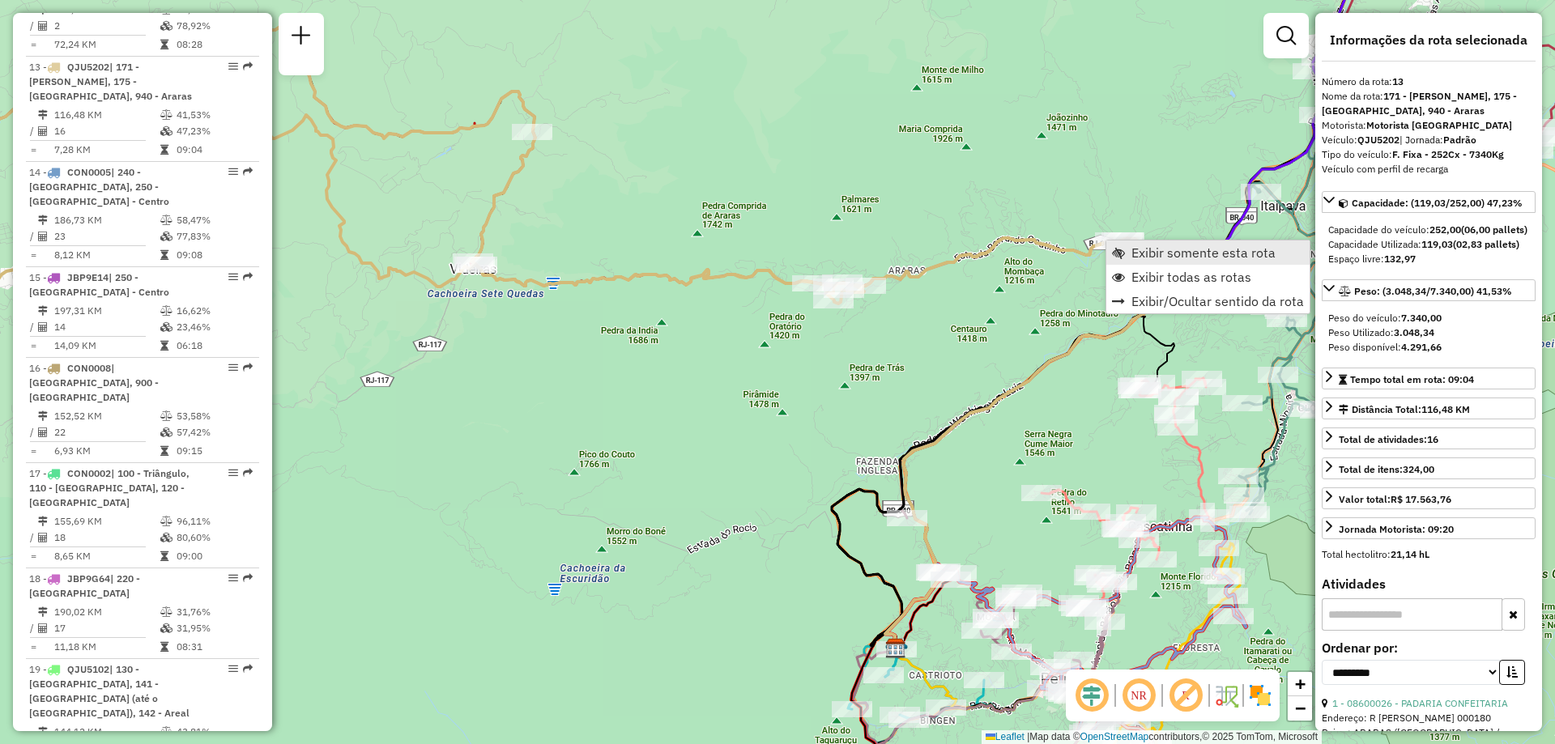
click at [1151, 254] on span "Exibir somente esta rota" at bounding box center [1203, 252] width 144 height 13
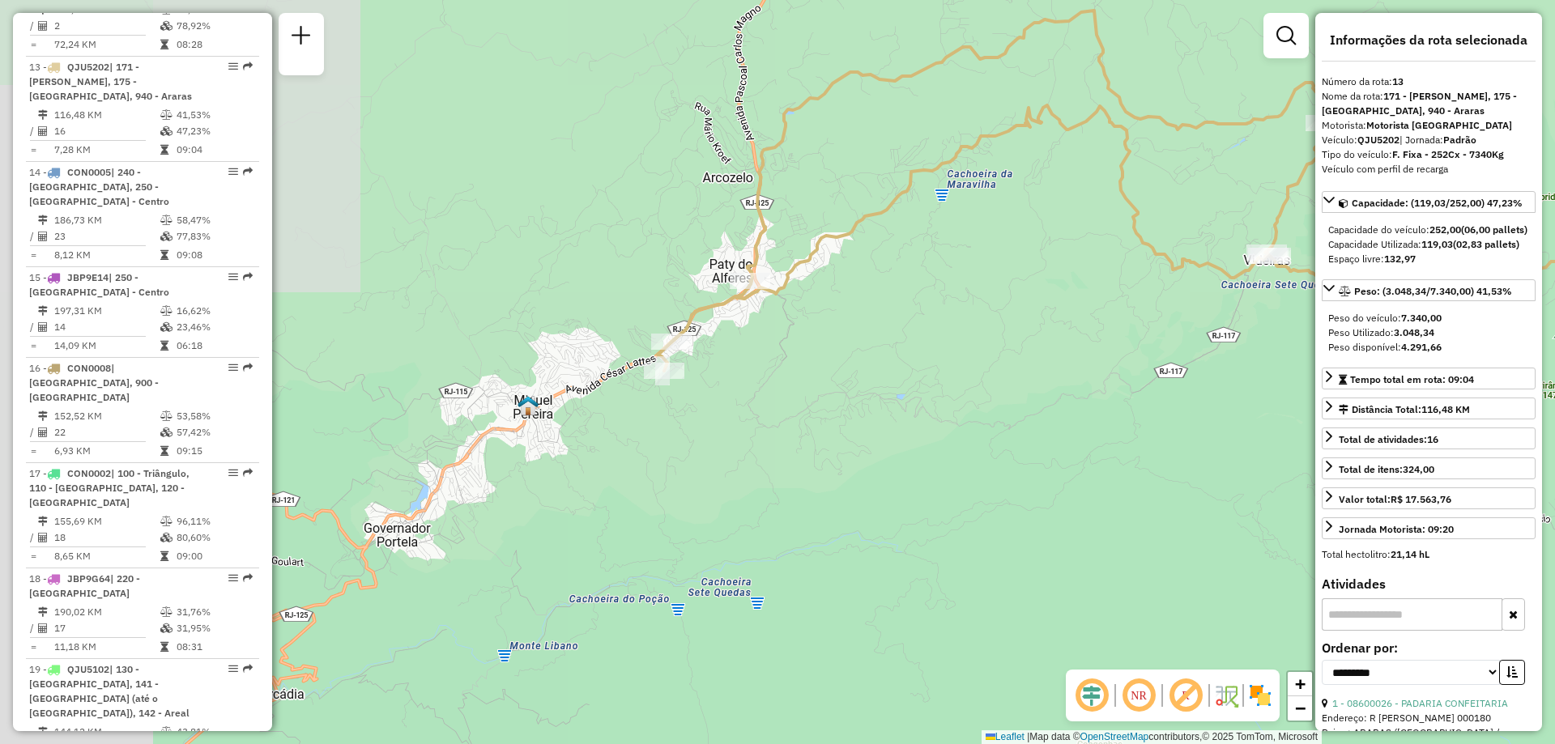
drag, startPoint x: 478, startPoint y: 351, endPoint x: 1023, endPoint y: 304, distance: 547.0
click at [1023, 304] on div "Janela de atendimento Grade de atendimento Capacidade Transportadoras Veículos …" at bounding box center [777, 372] width 1555 height 744
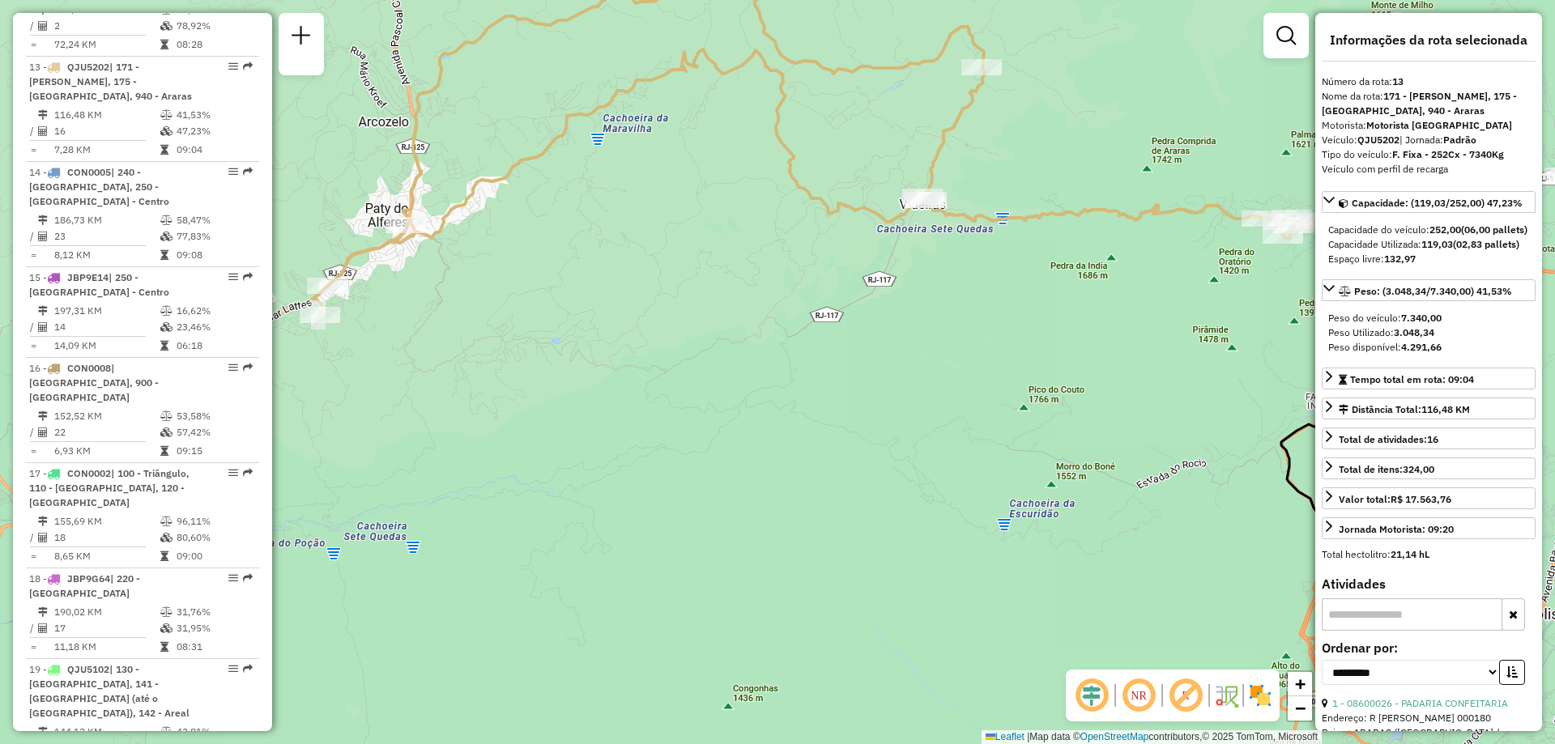
drag, startPoint x: 1034, startPoint y: 398, endPoint x: 690, endPoint y: 342, distance: 348.6
click at [690, 342] on div "Janela de atendimento Grade de atendimento Capacidade Transportadoras Veículos …" at bounding box center [777, 372] width 1555 height 744
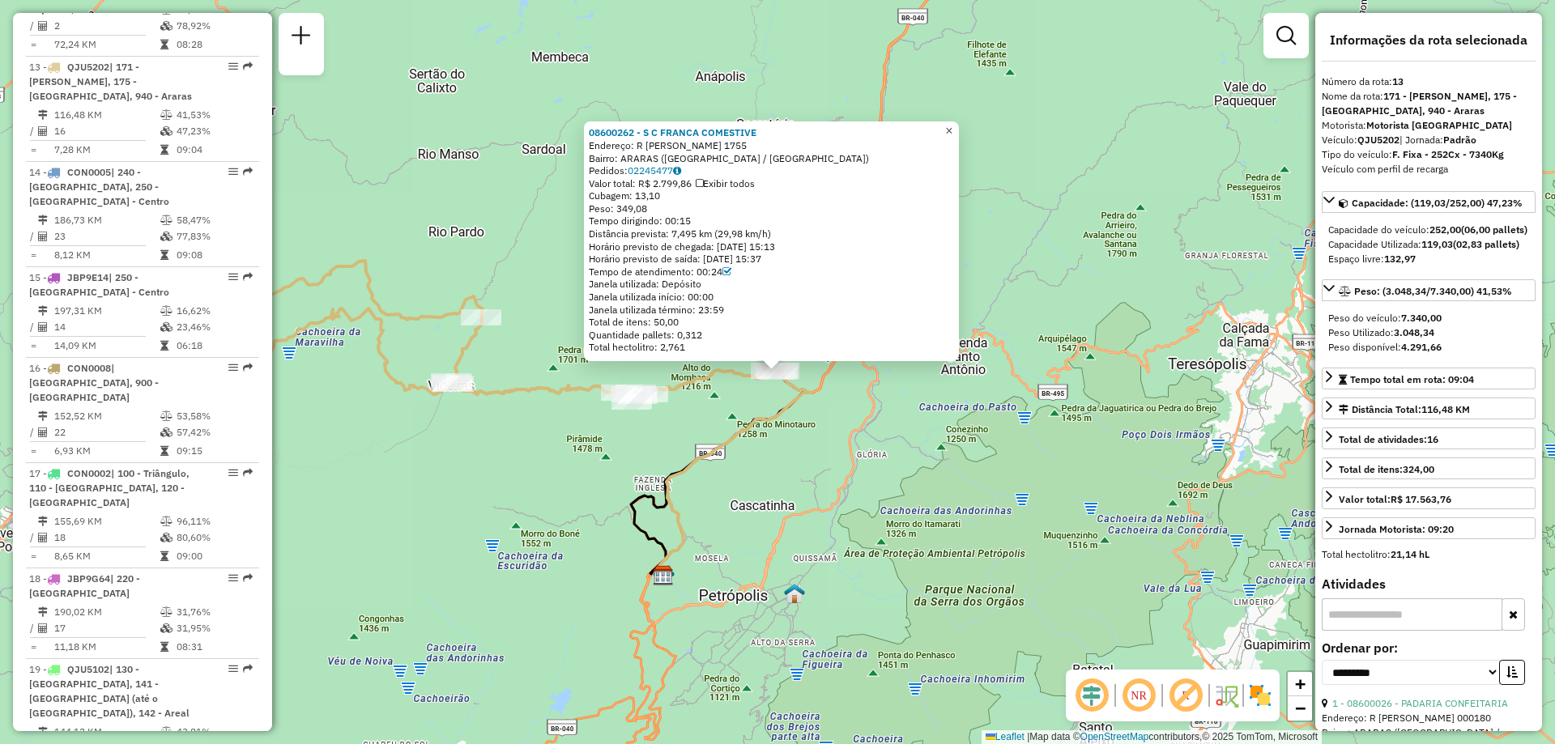
click at [952, 124] on span "×" at bounding box center [948, 131] width 7 height 14
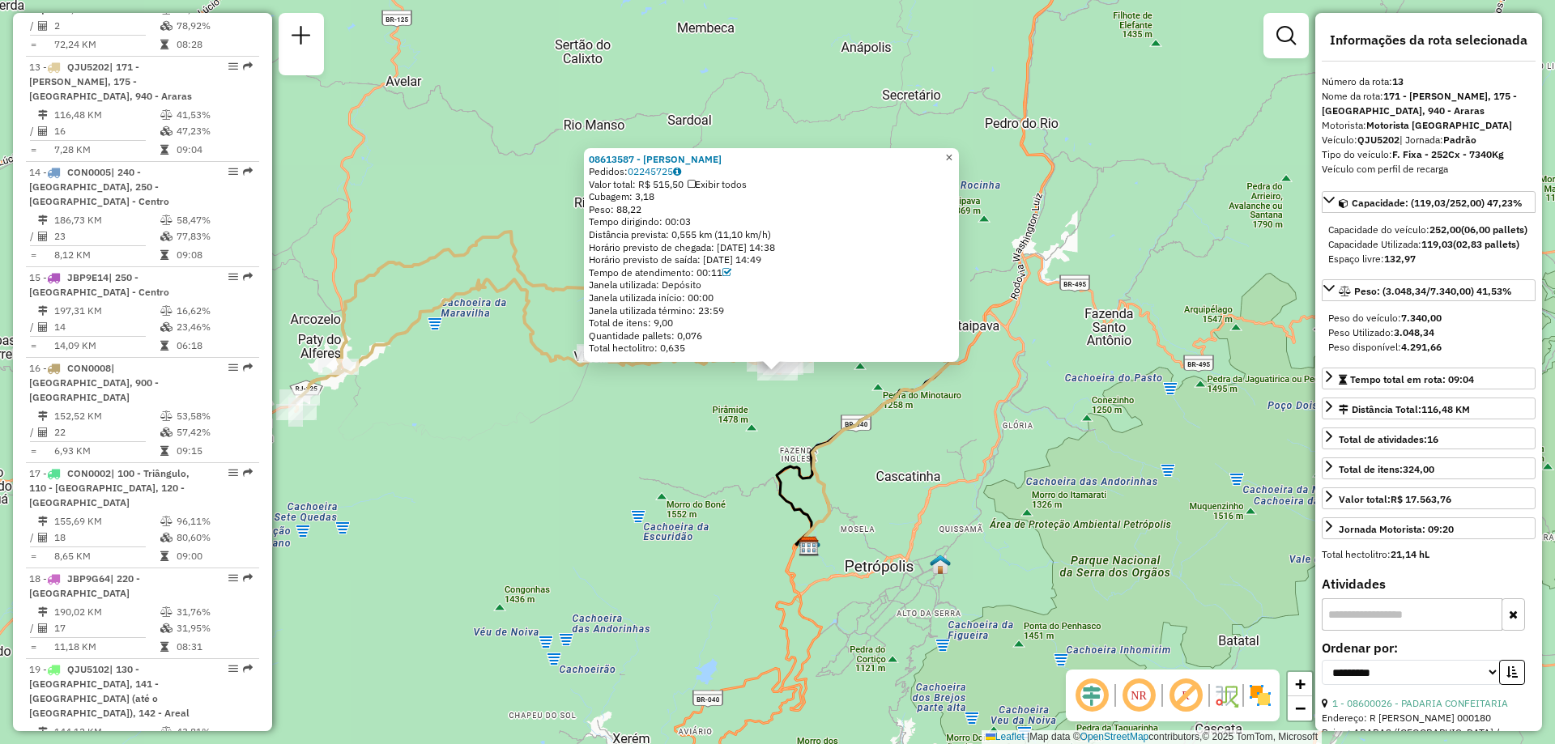
click at [952, 151] on span "×" at bounding box center [948, 158] width 7 height 14
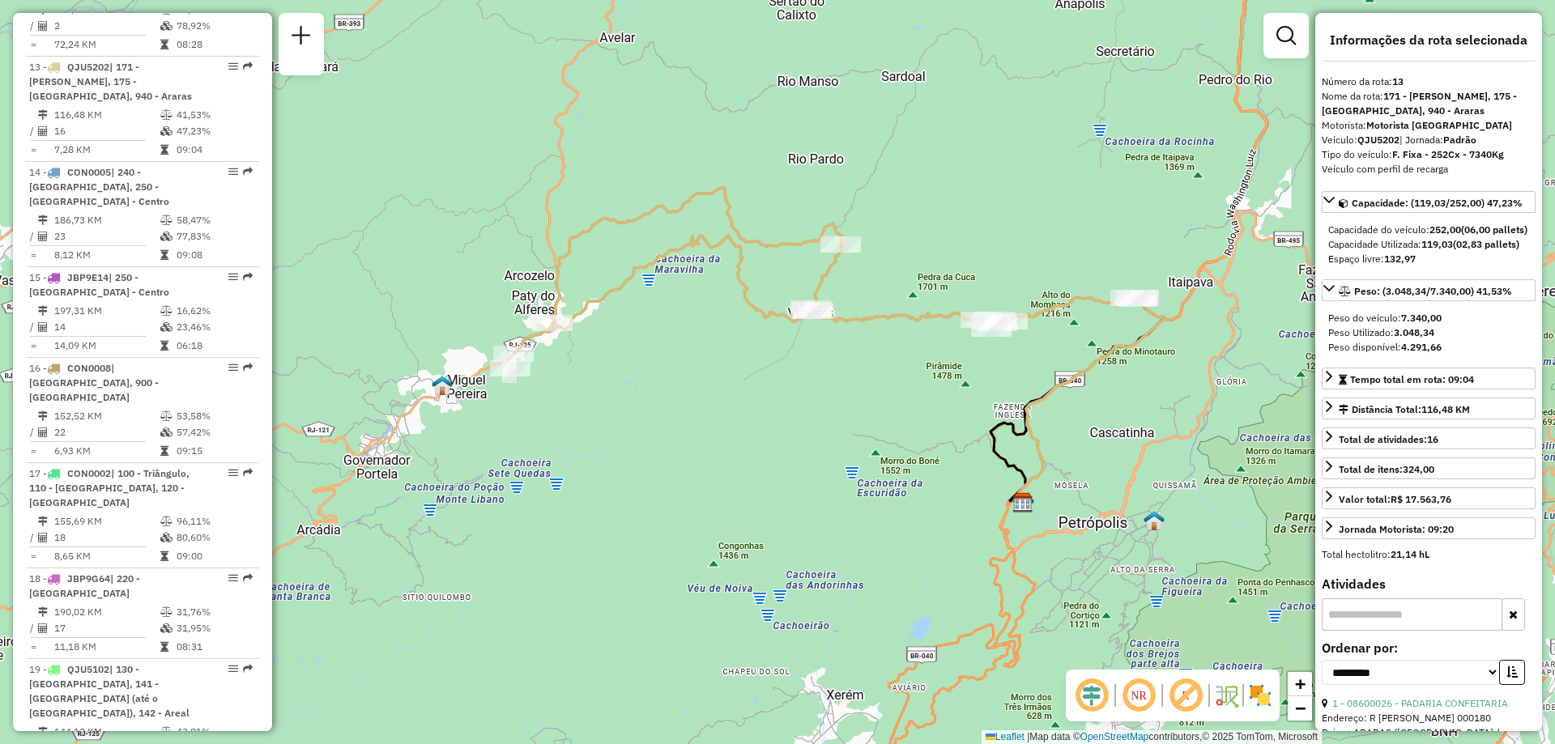
drag, startPoint x: 651, startPoint y: 443, endPoint x: 865, endPoint y: 399, distance: 218.2
click at [865, 399] on div "Janela de atendimento Grade de atendimento Capacidade Transportadoras Veículos …" at bounding box center [777, 372] width 1555 height 744
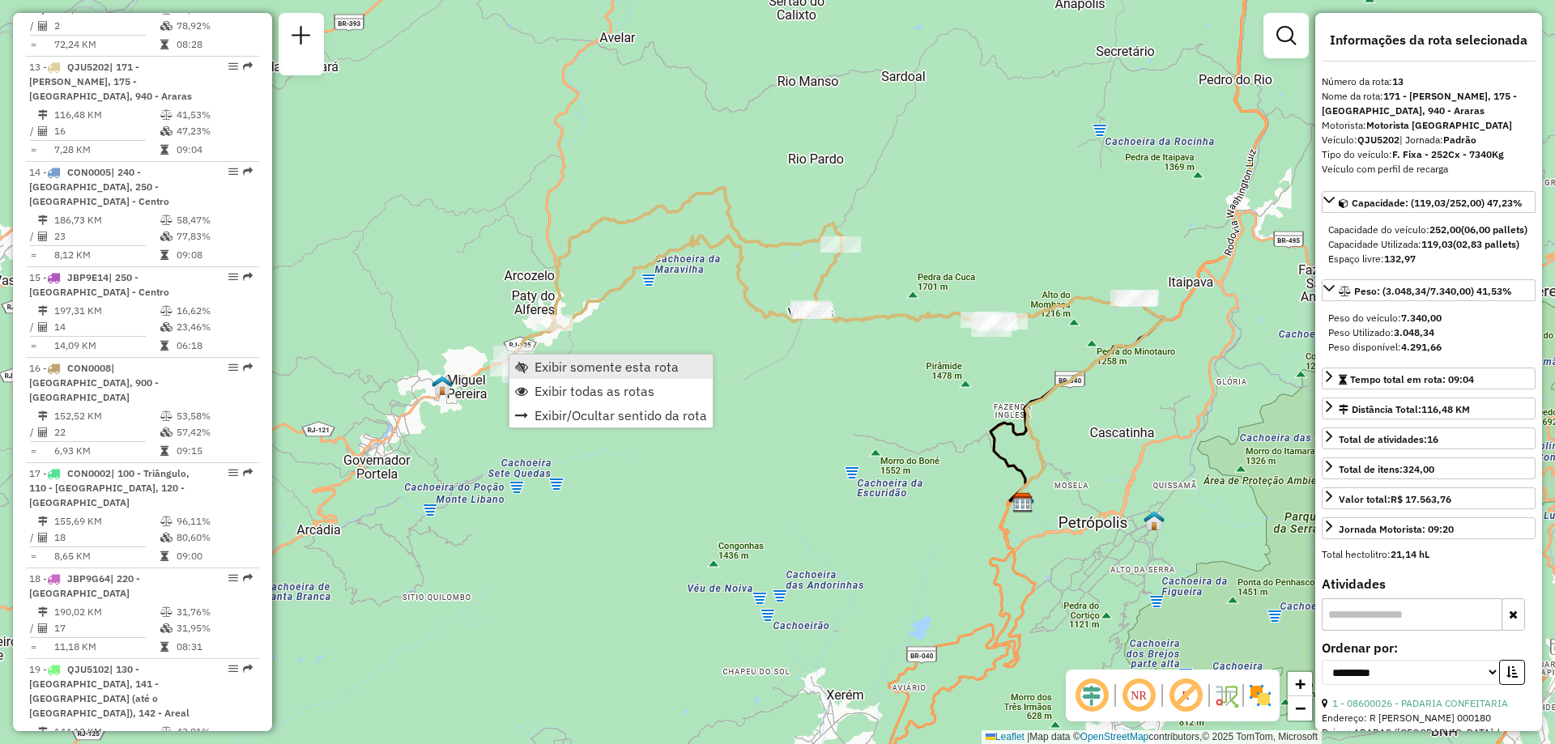
click at [558, 367] on span "Exibir somente esta rota" at bounding box center [606, 366] width 144 height 13
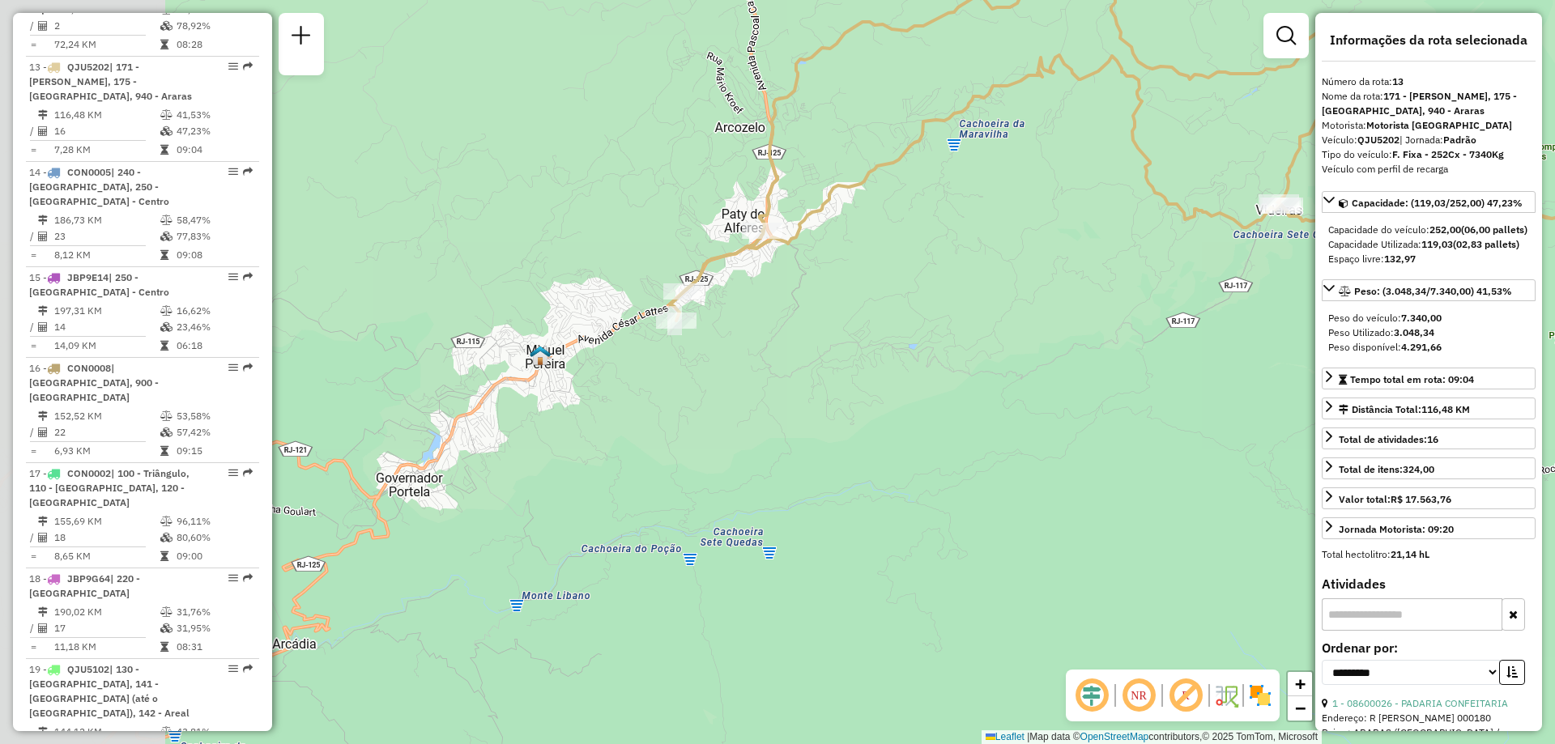
drag, startPoint x: 451, startPoint y: 444, endPoint x: 1027, endPoint y: 335, distance: 585.8
click at [1027, 335] on div "Janela de atendimento Grade de atendimento Capacidade Transportadoras Veículos …" at bounding box center [777, 372] width 1555 height 744
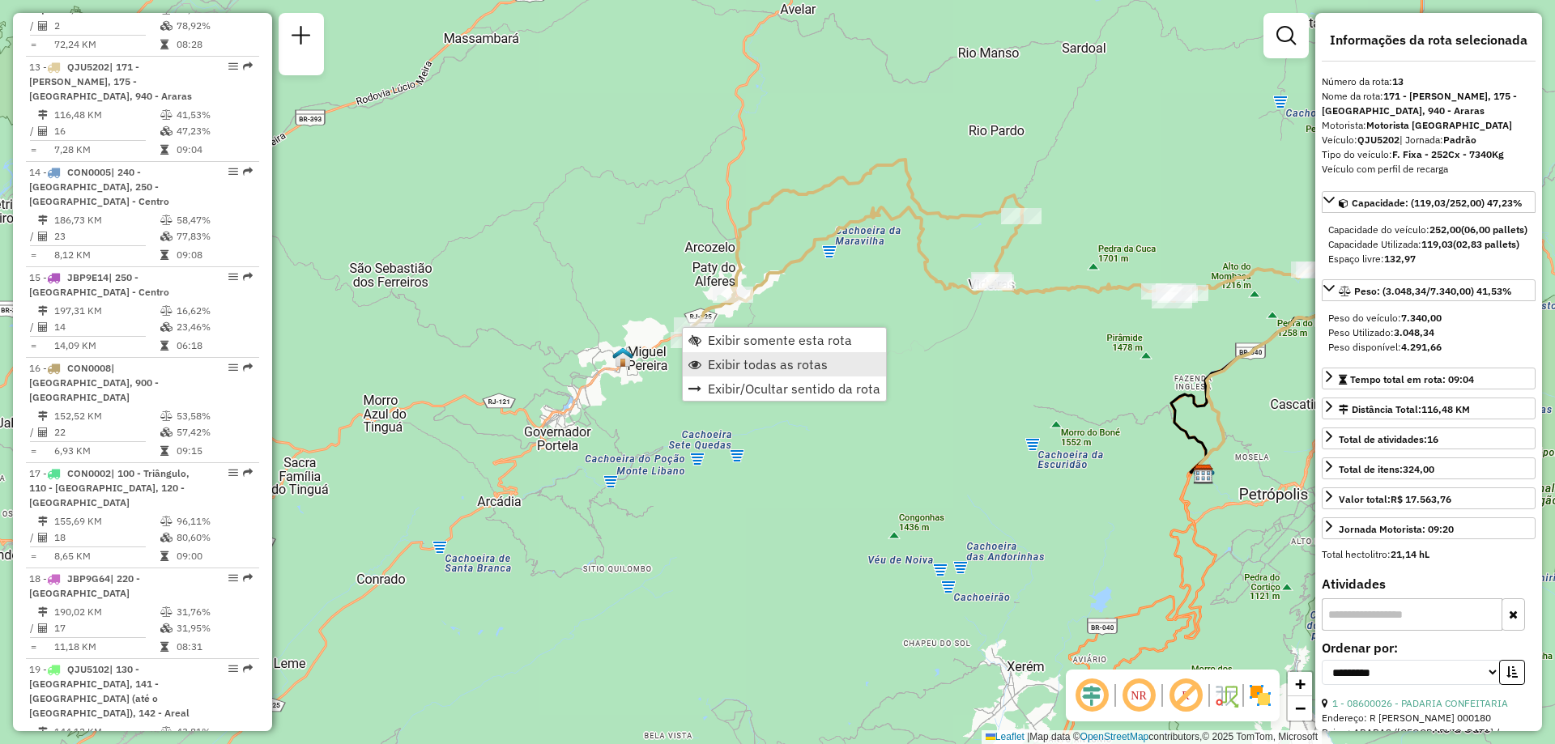
click at [732, 361] on span "Exibir todas as rotas" at bounding box center [768, 364] width 120 height 13
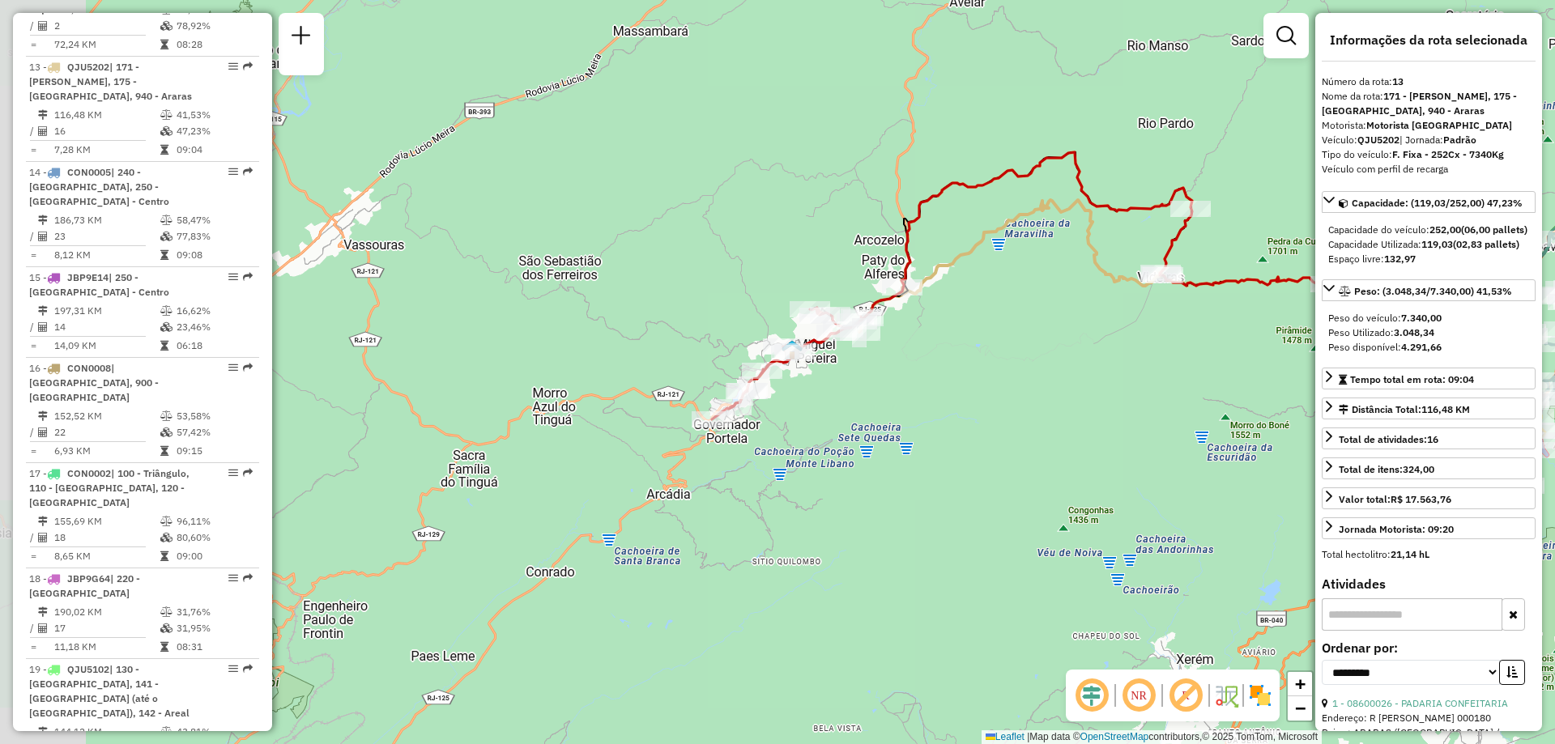
drag, startPoint x: 644, startPoint y: 395, endPoint x: 813, endPoint y: 388, distance: 169.4
click at [813, 388] on div "Janela de atendimento Grade de atendimento Capacidade Transportadoras Veículos …" at bounding box center [777, 372] width 1555 height 744
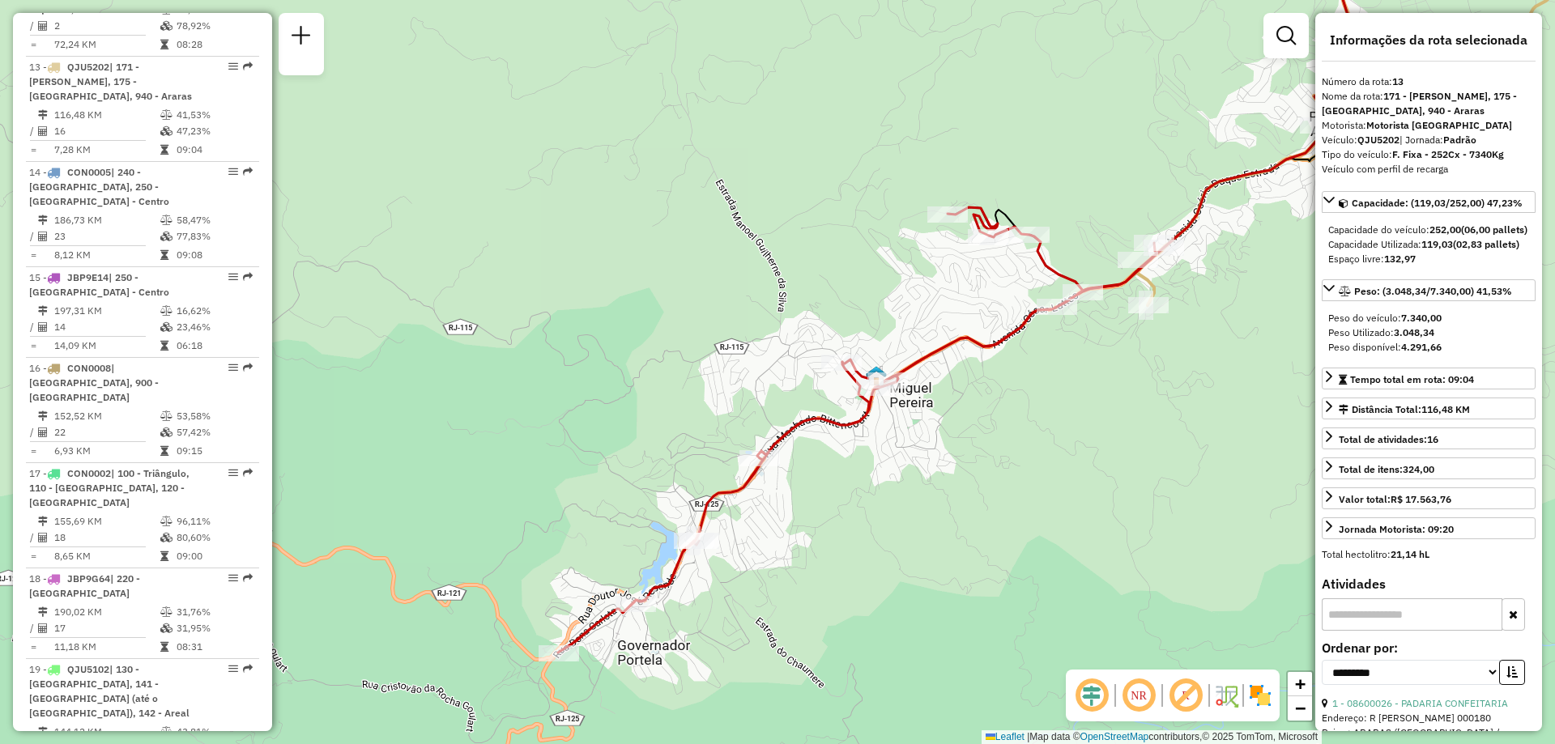
drag, startPoint x: 1023, startPoint y: 511, endPoint x: 948, endPoint y: 495, distance: 76.2
click at [948, 495] on div "Janela de atendimento Grade de atendimento Capacidade Transportadoras Veículos …" at bounding box center [777, 372] width 1555 height 744
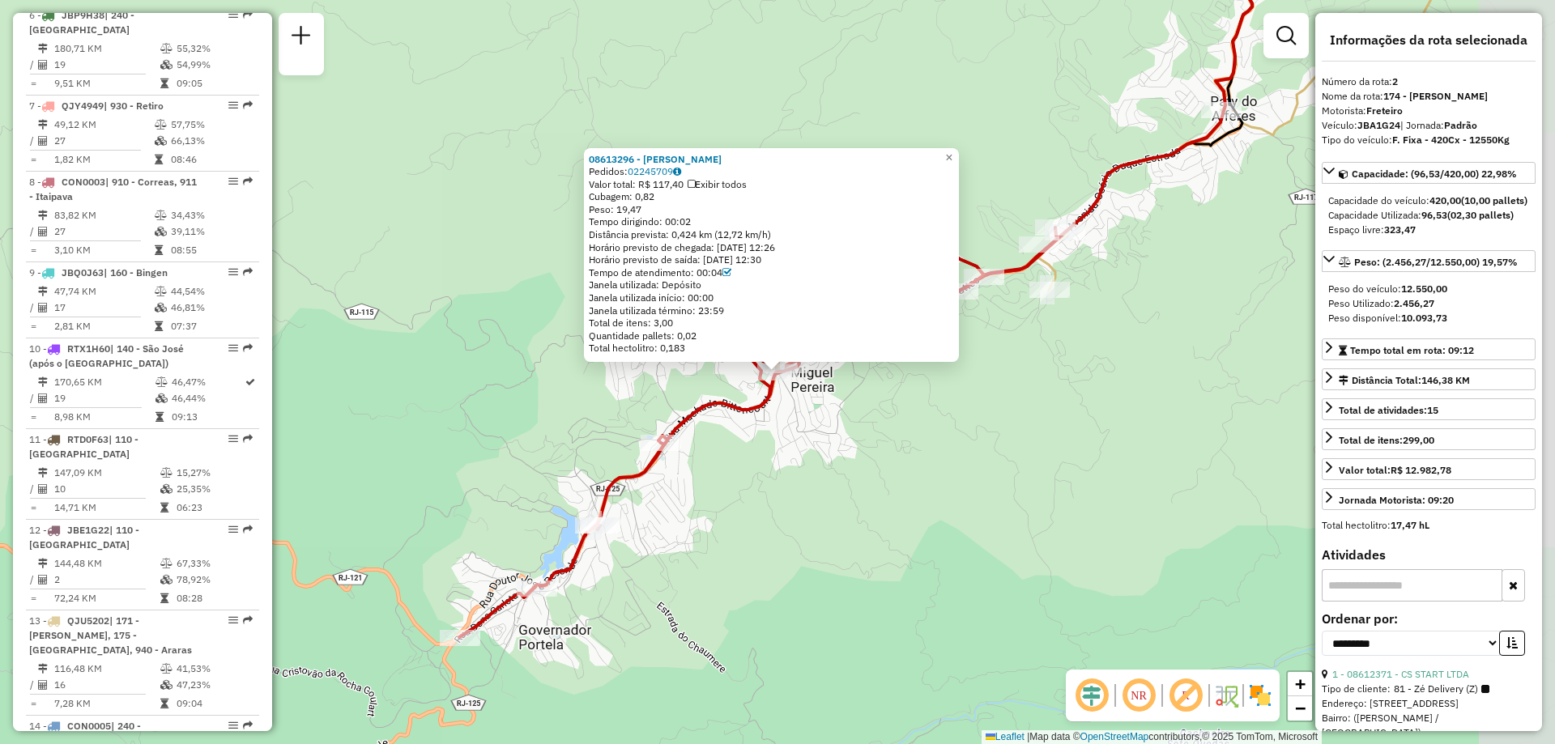
scroll to position [746, 0]
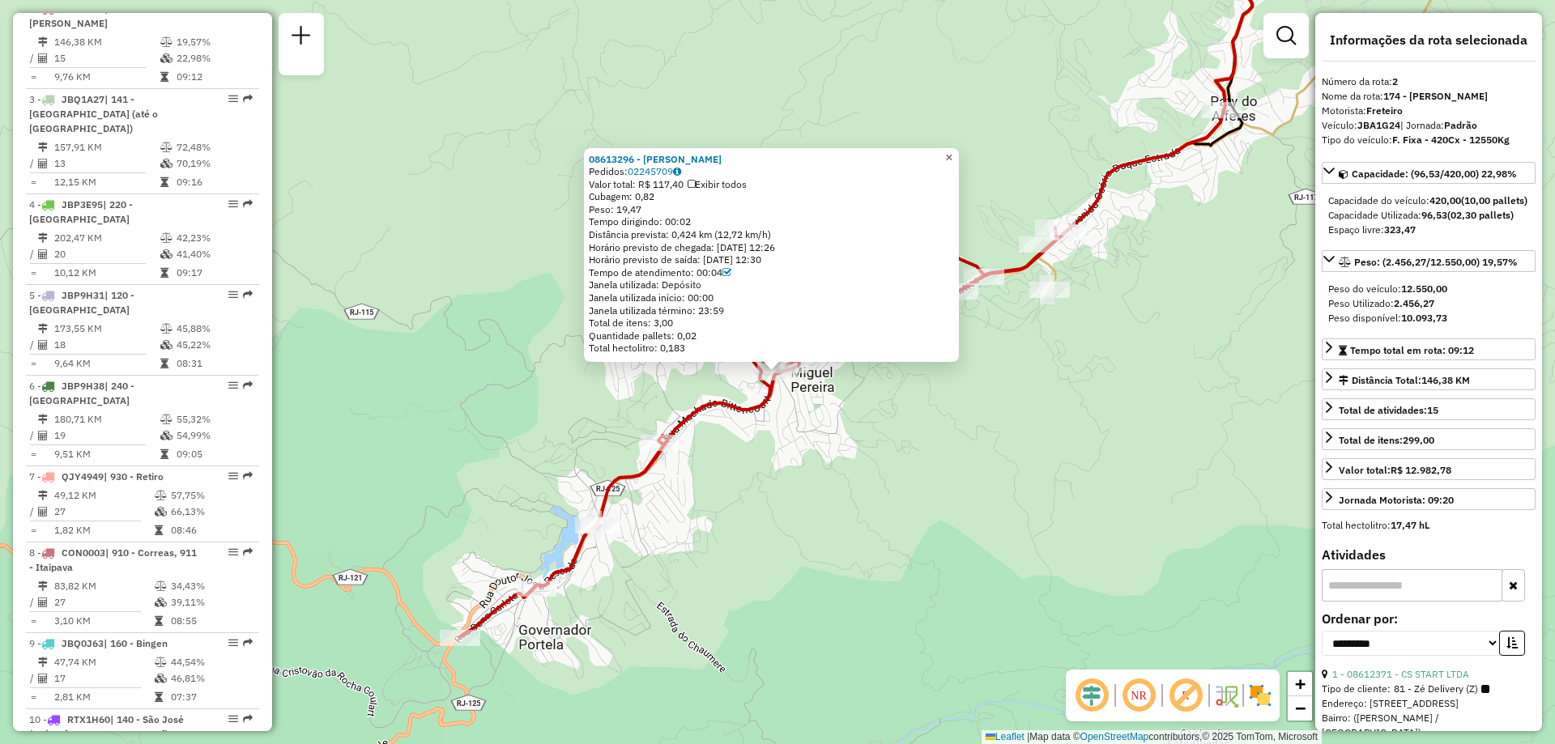
click at [952, 154] on span "×" at bounding box center [948, 158] width 7 height 14
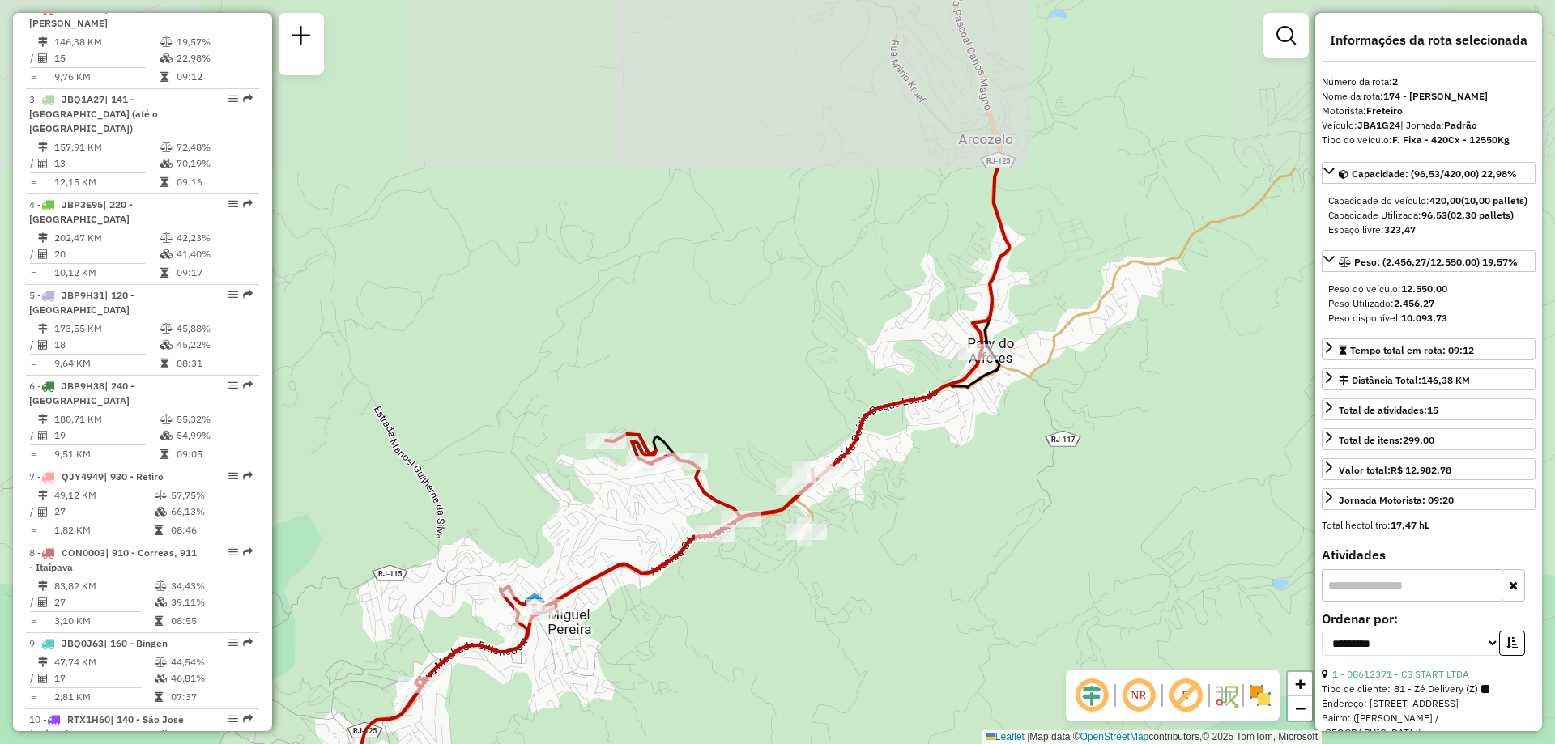
drag, startPoint x: 1141, startPoint y: 259, endPoint x: 898, endPoint y: 501, distance: 342.9
click at [898, 501] on div "Janela de atendimento Grade de atendimento Capacidade Transportadoras Veículos …" at bounding box center [777, 372] width 1555 height 744
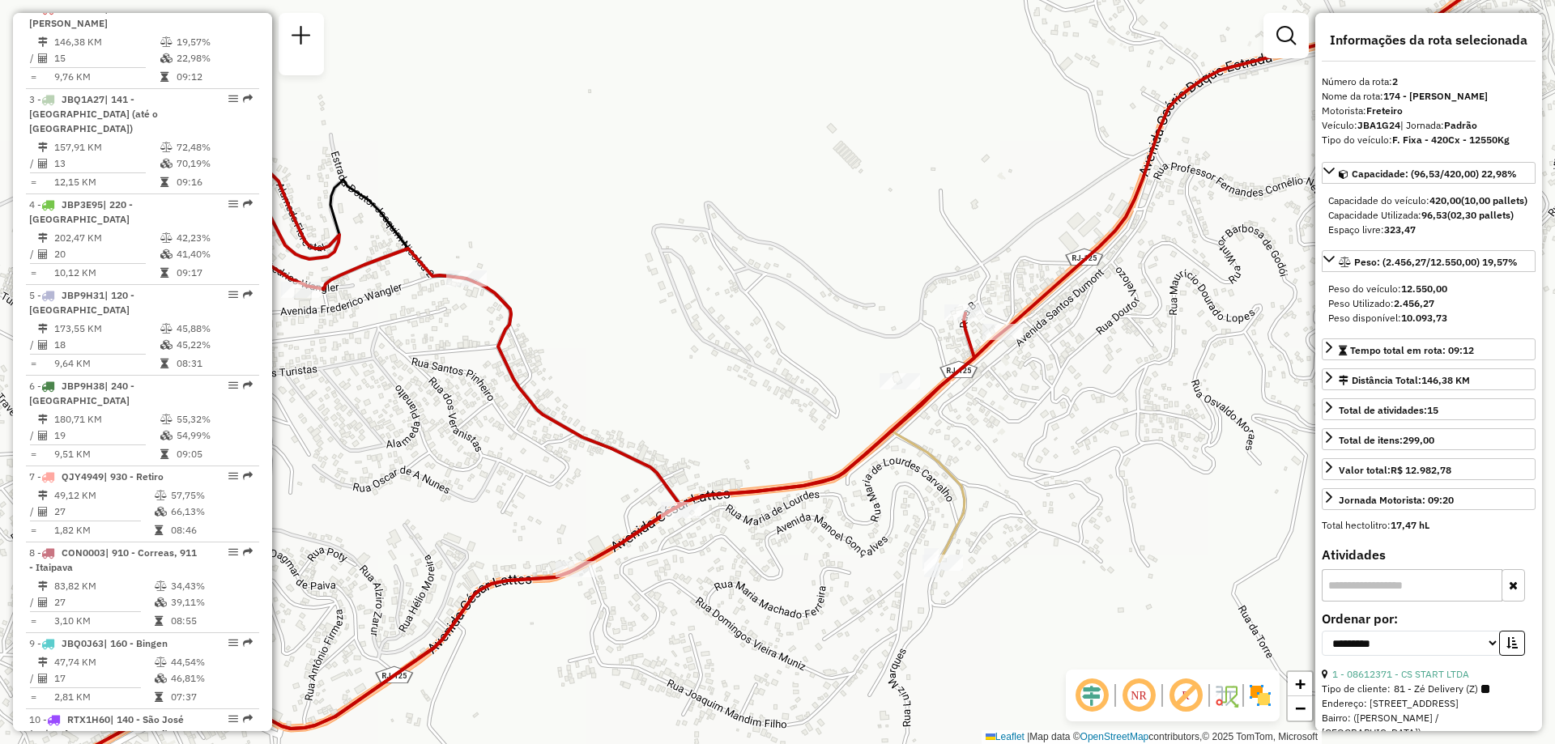
drag, startPoint x: 925, startPoint y: 469, endPoint x: 980, endPoint y: 446, distance: 58.8
click at [980, 446] on div "Janela de atendimento Grade de atendimento Capacidade Transportadoras Veículos …" at bounding box center [777, 372] width 1555 height 744
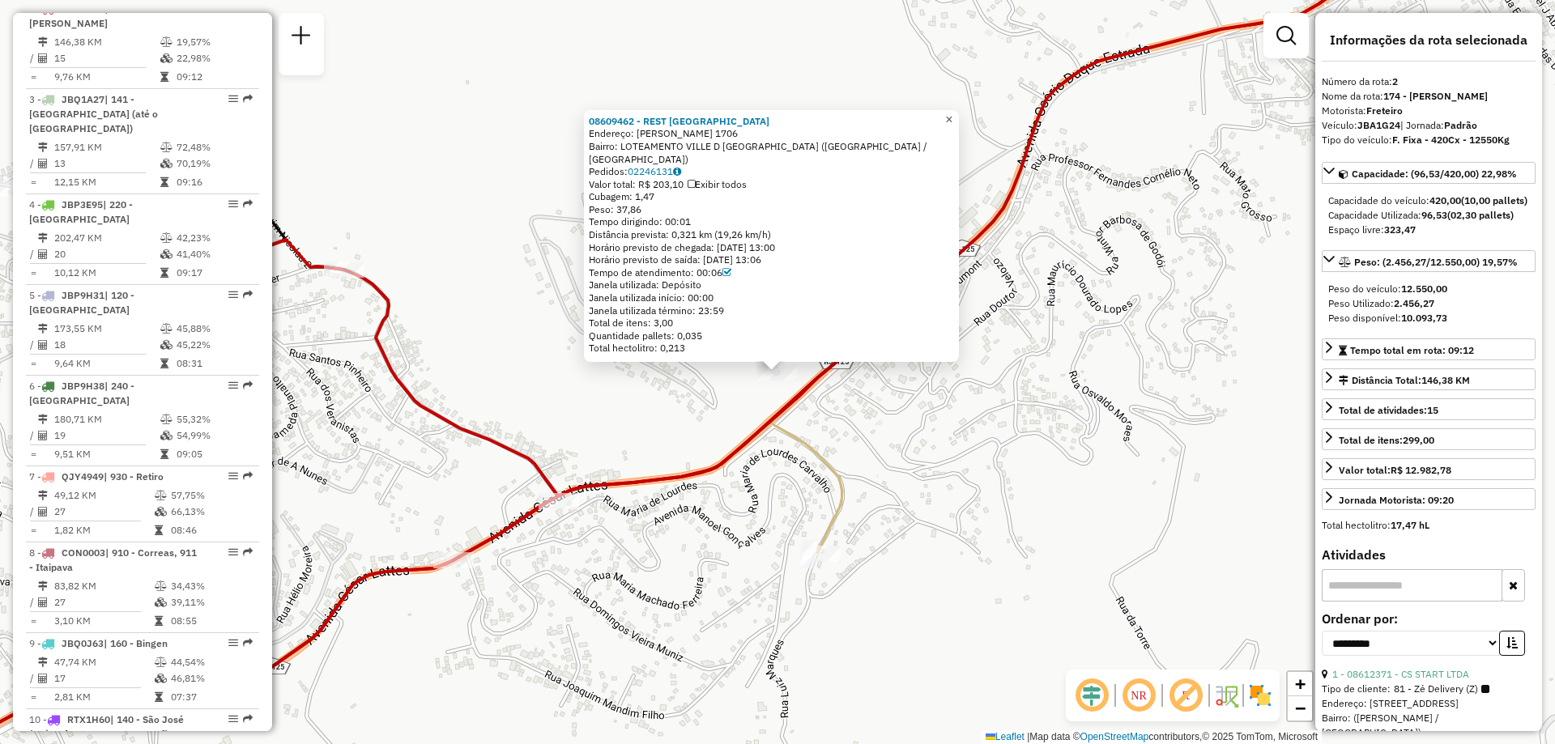
click at [952, 126] on span "×" at bounding box center [948, 120] width 7 height 14
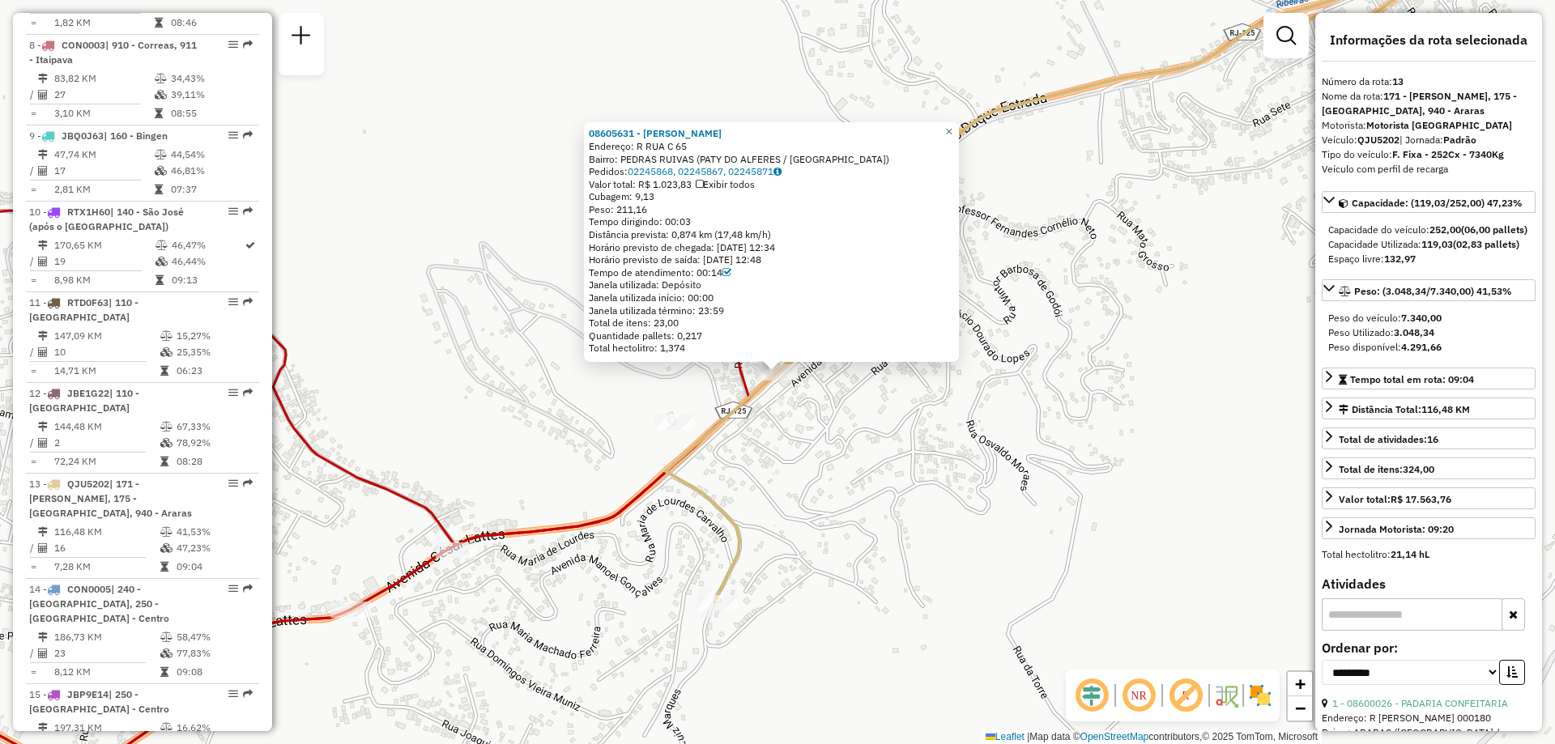
scroll to position [1670, 0]
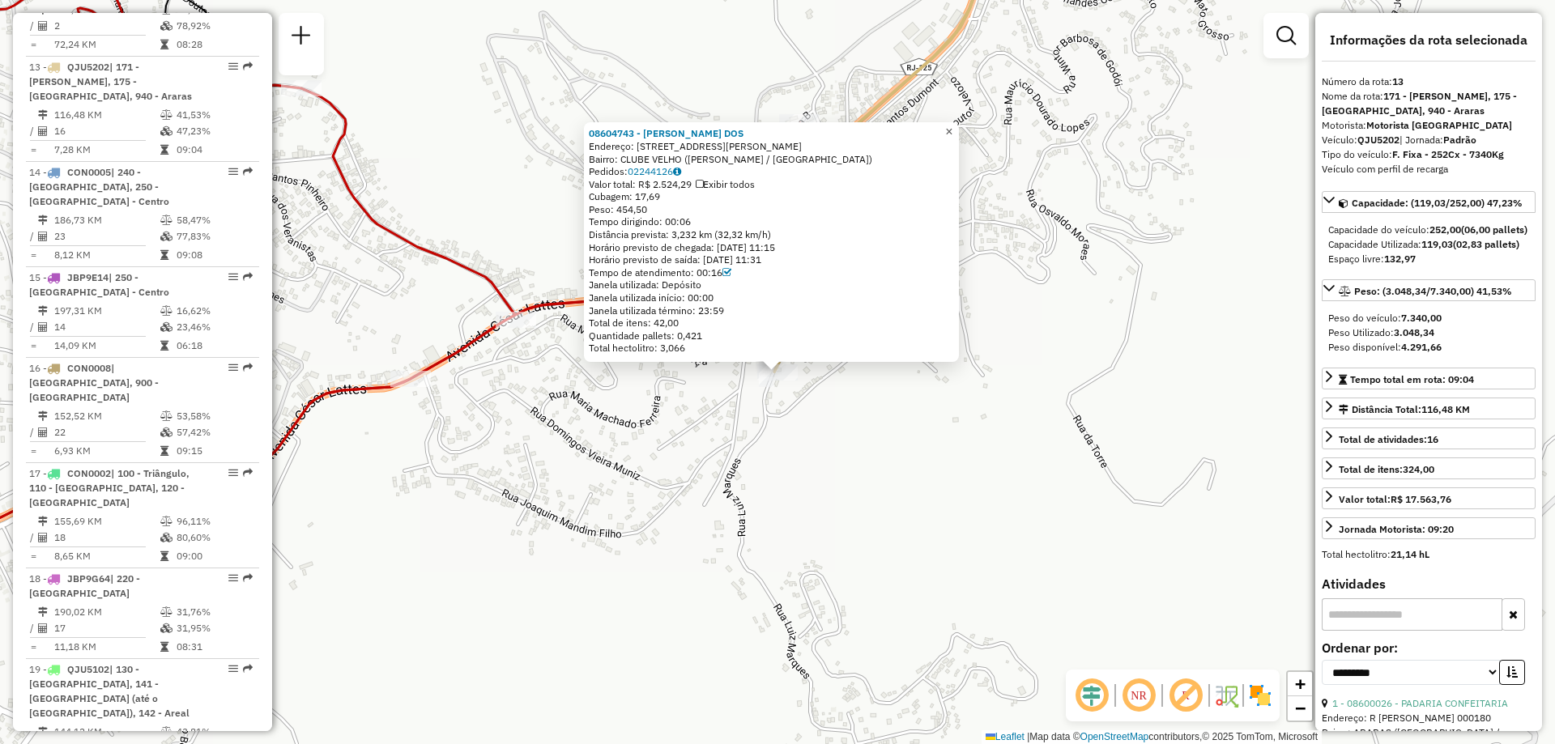
click at [952, 125] on span "×" at bounding box center [948, 132] width 7 height 14
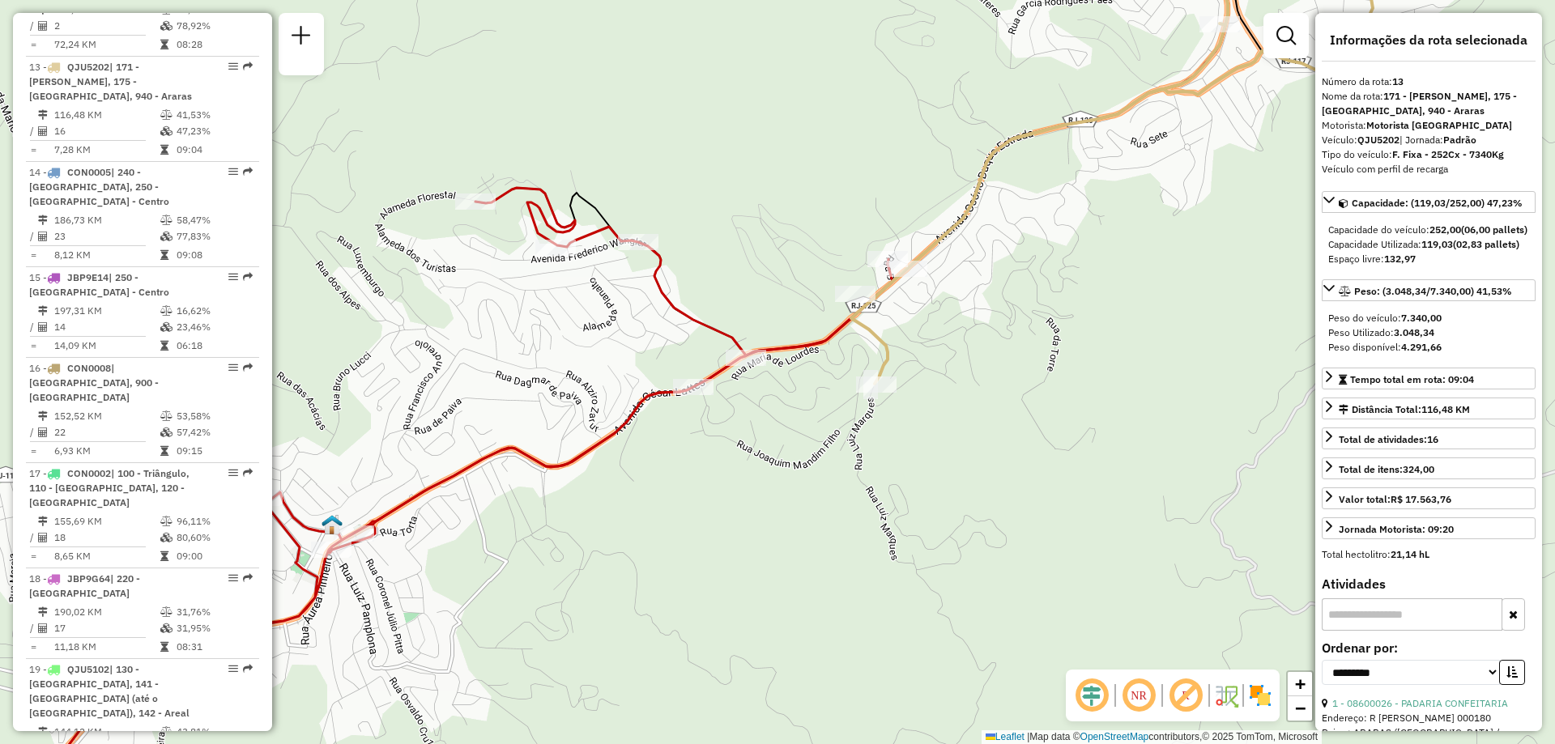
drag, startPoint x: 723, startPoint y: 484, endPoint x: 808, endPoint y: 455, distance: 89.9
click at [808, 455] on div "Janela de atendimento Grade de atendimento Capacidade Transportadoras Veículos …" at bounding box center [777, 372] width 1555 height 744
